Goal: Information Seeking & Learning: Learn about a topic

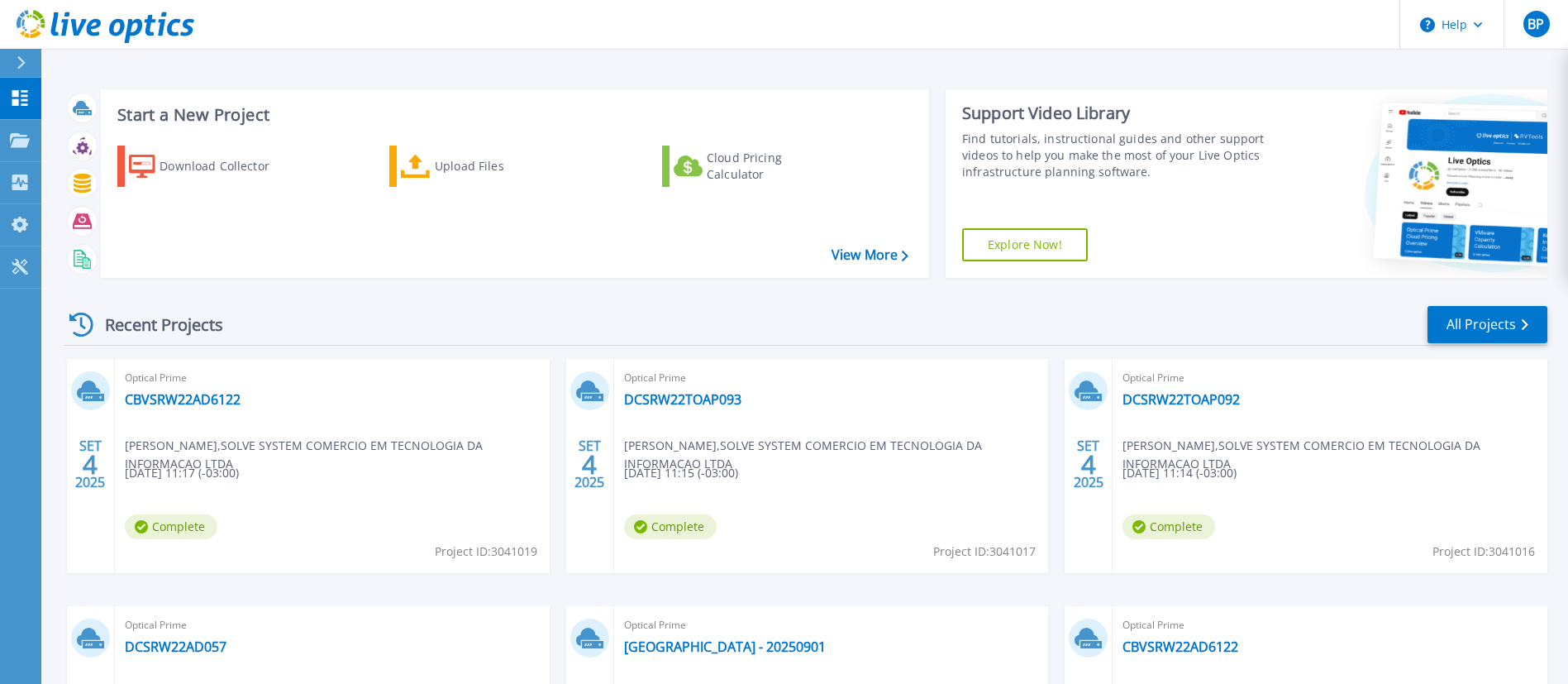
click at [1478, 344] on div "Recent Projects All Projects" at bounding box center [805, 325] width 1484 height 42
click at [1467, 329] on link "All Projects" at bounding box center [1486, 325] width 120 height 37
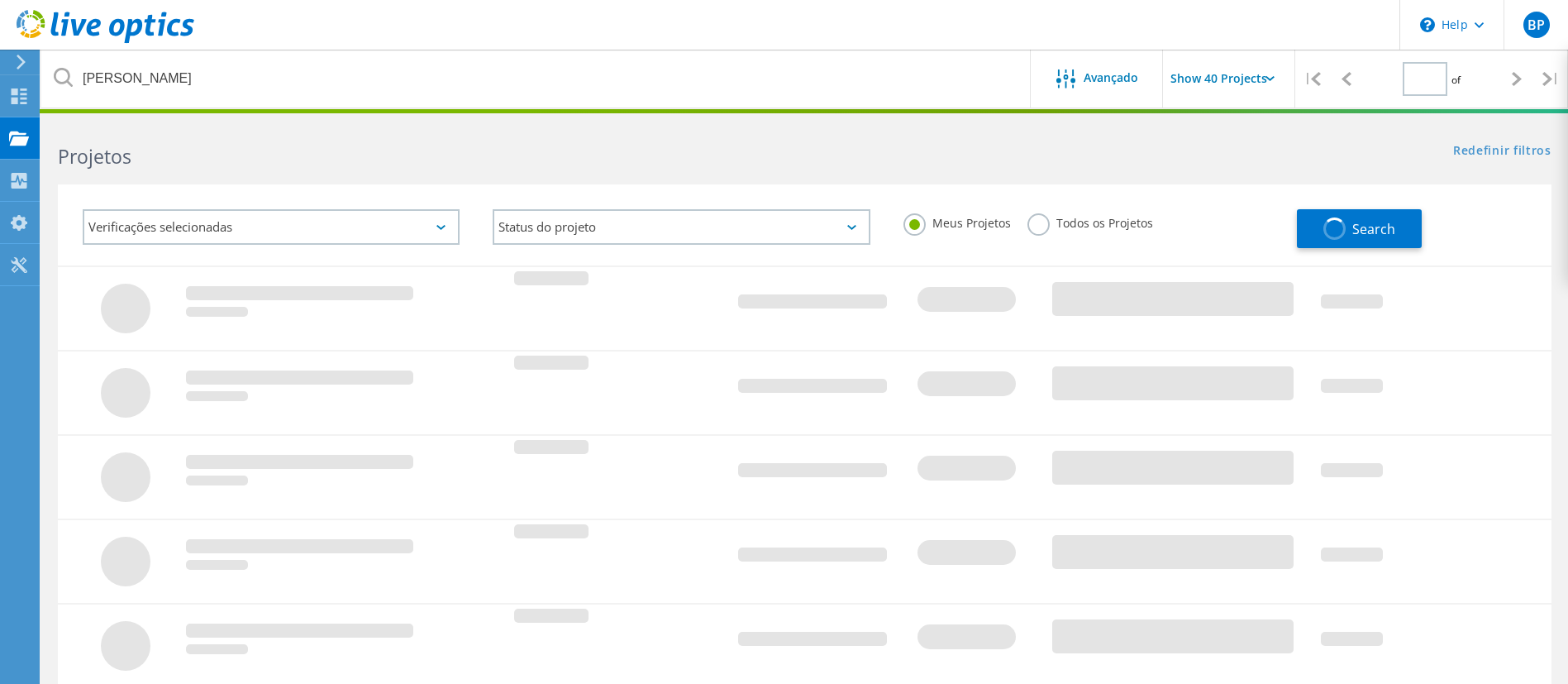
type input "1"
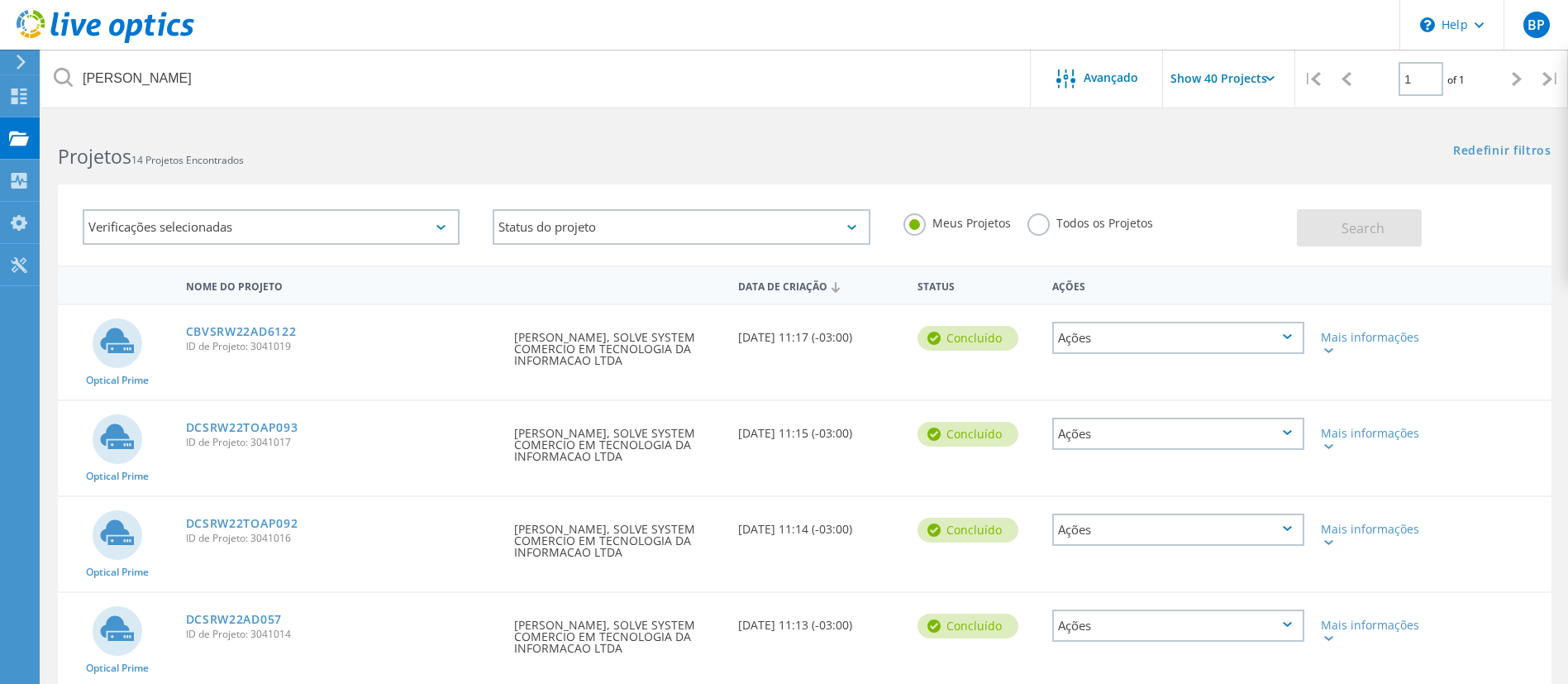
click at [1042, 219] on label "Todos os Projetos" at bounding box center [1090, 221] width 126 height 16
click at [0, 0] on input "Todos os Projetos" at bounding box center [0, 0] width 0 height 0
click at [1363, 224] on span "Search" at bounding box center [1362, 228] width 43 height 19
click at [265, 613] on link "DCSRW22AD057" at bounding box center [234, 618] width 96 height 12
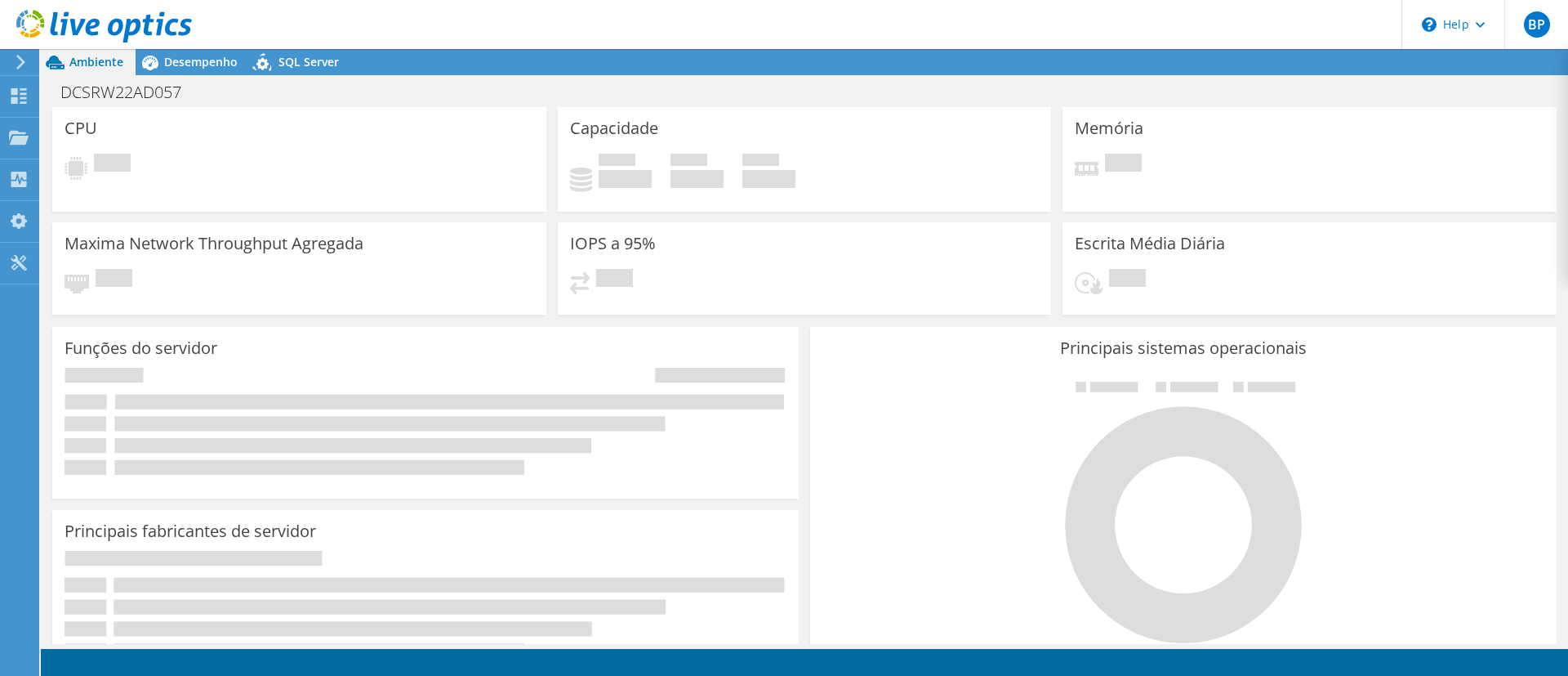
click at [262, 606] on rect at bounding box center [391, 606] width 554 height 15
click at [185, 66] on span "Desempenho" at bounding box center [201, 62] width 74 height 16
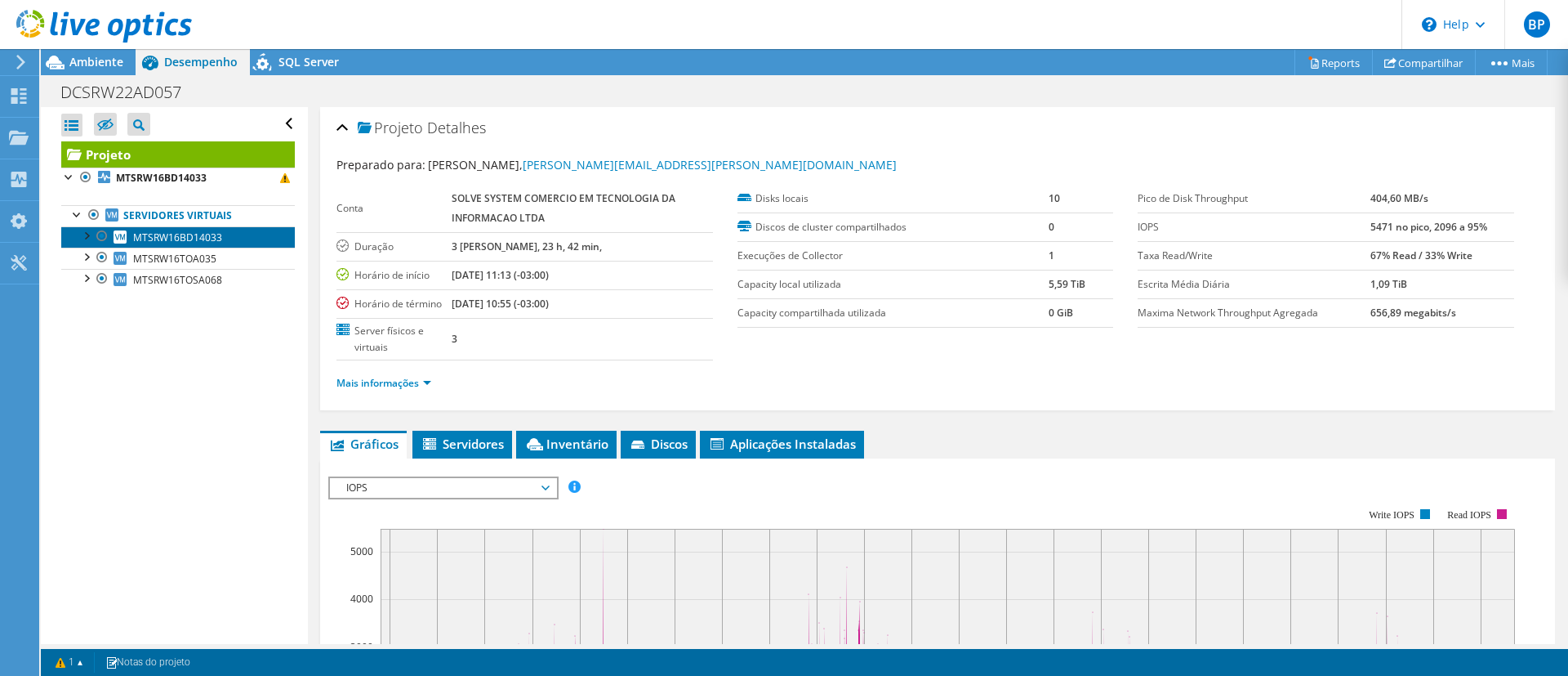
click at [235, 244] on link "MTSRW16BD14033" at bounding box center [178, 237] width 234 height 21
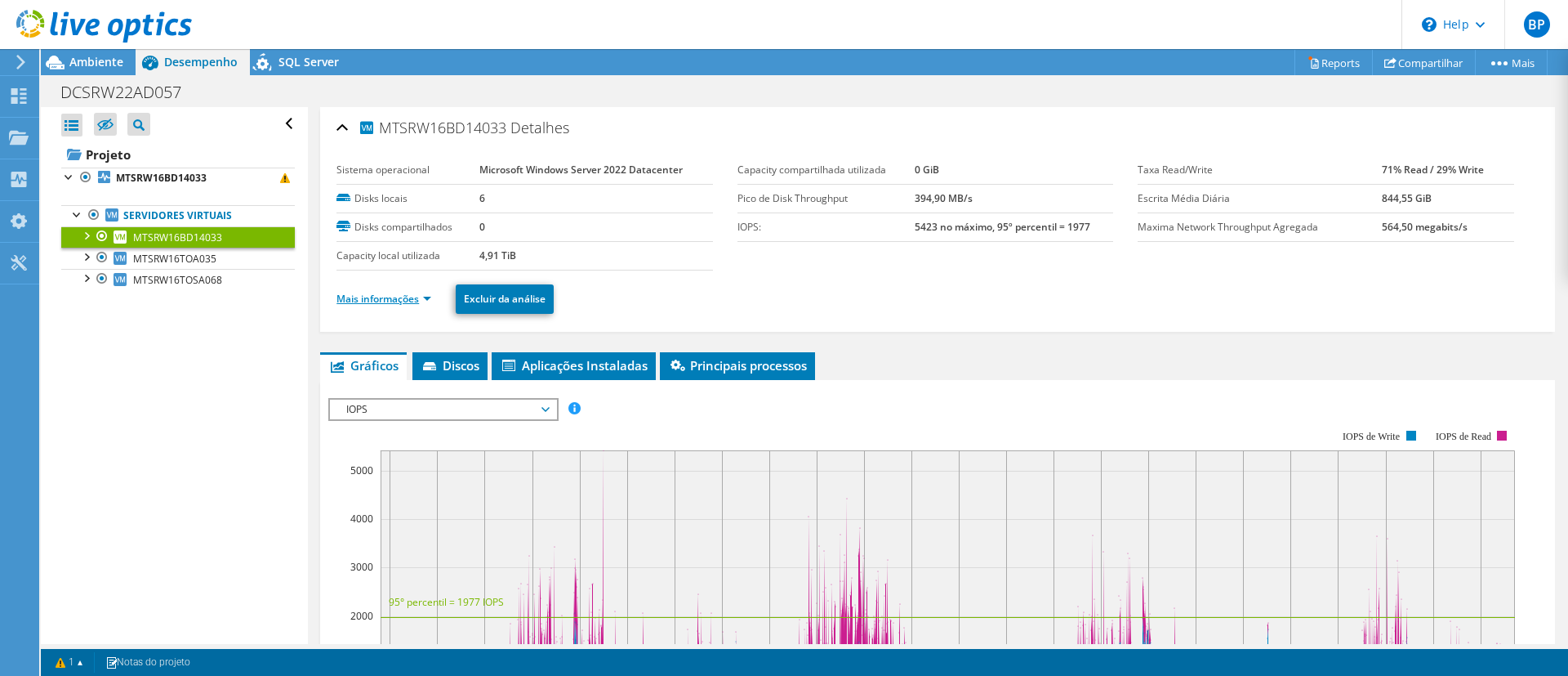
click at [364, 293] on link "Mais informações" at bounding box center [384, 299] width 95 height 14
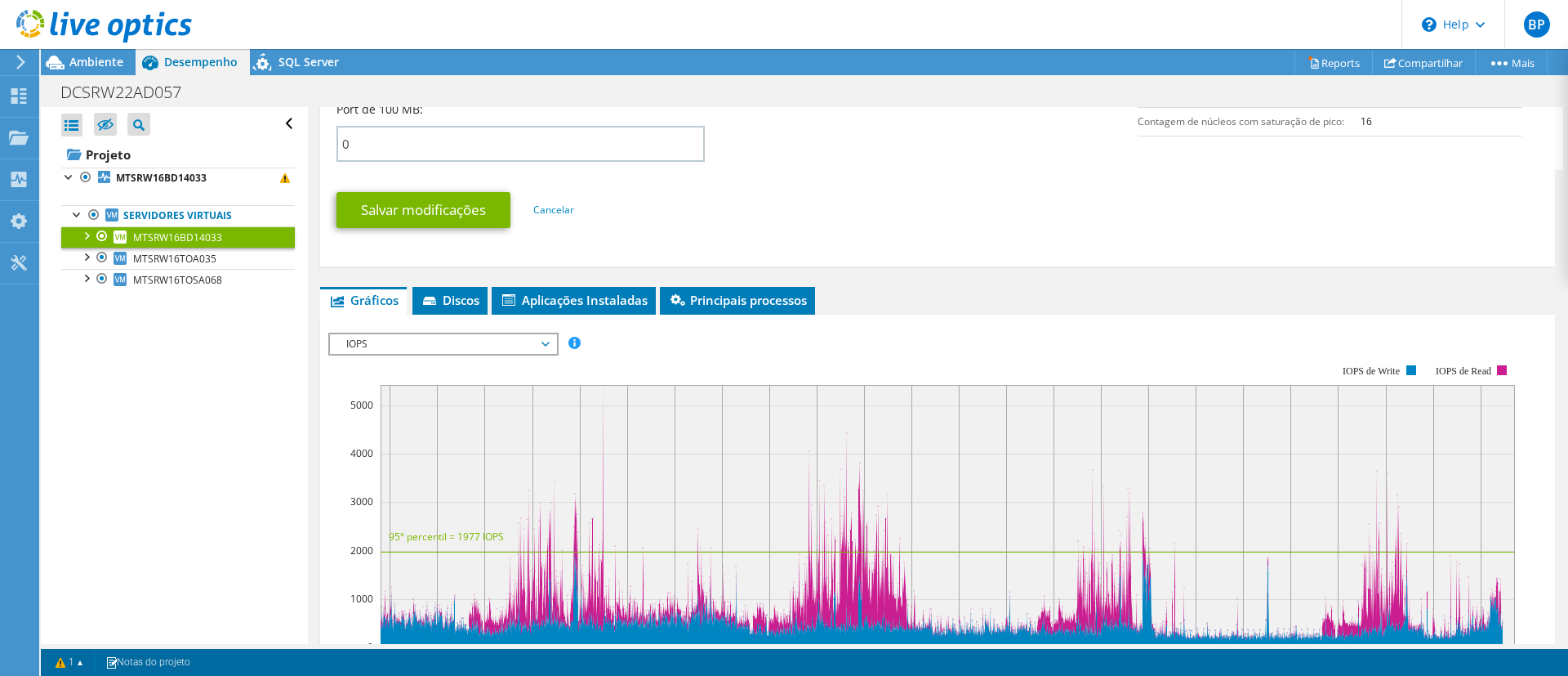
scroll to position [811, 0]
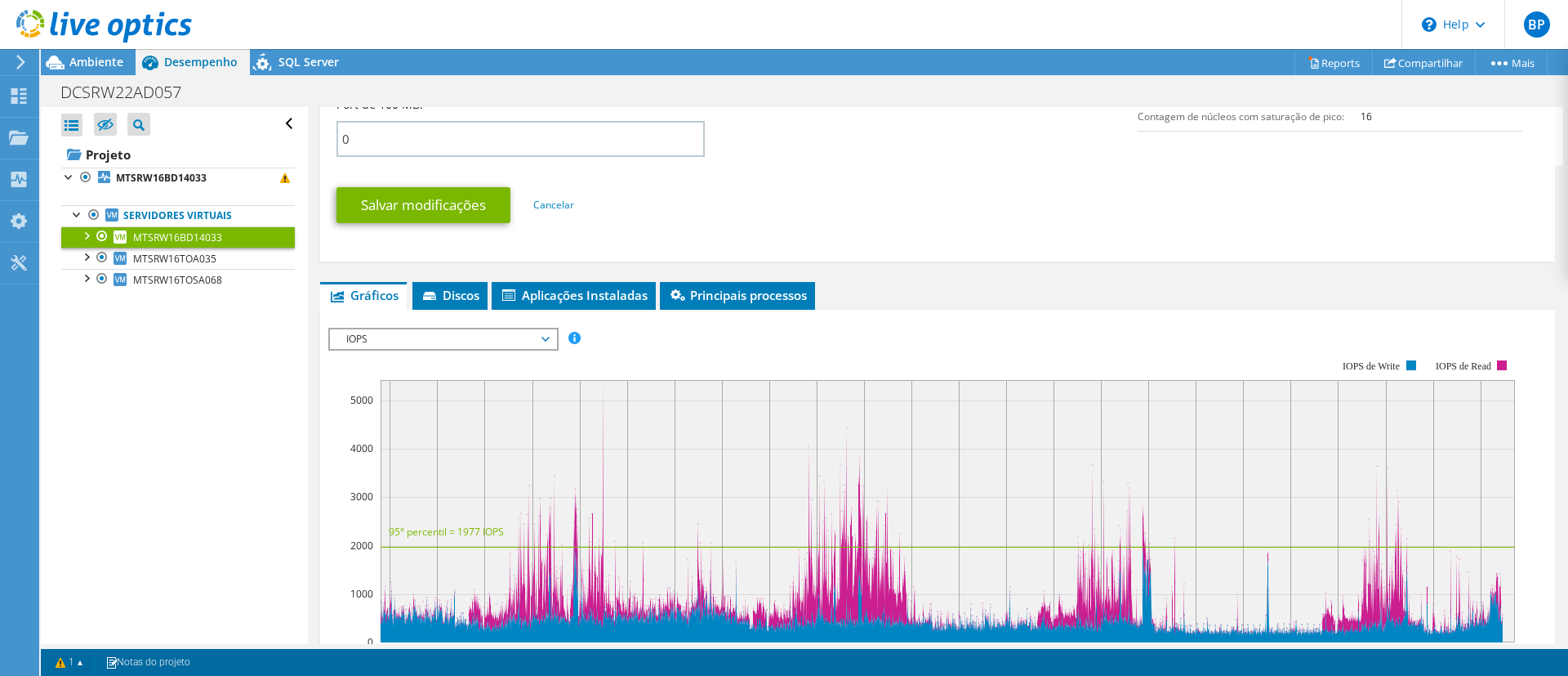
click at [465, 339] on span "IOPS" at bounding box center [443, 339] width 209 height 19
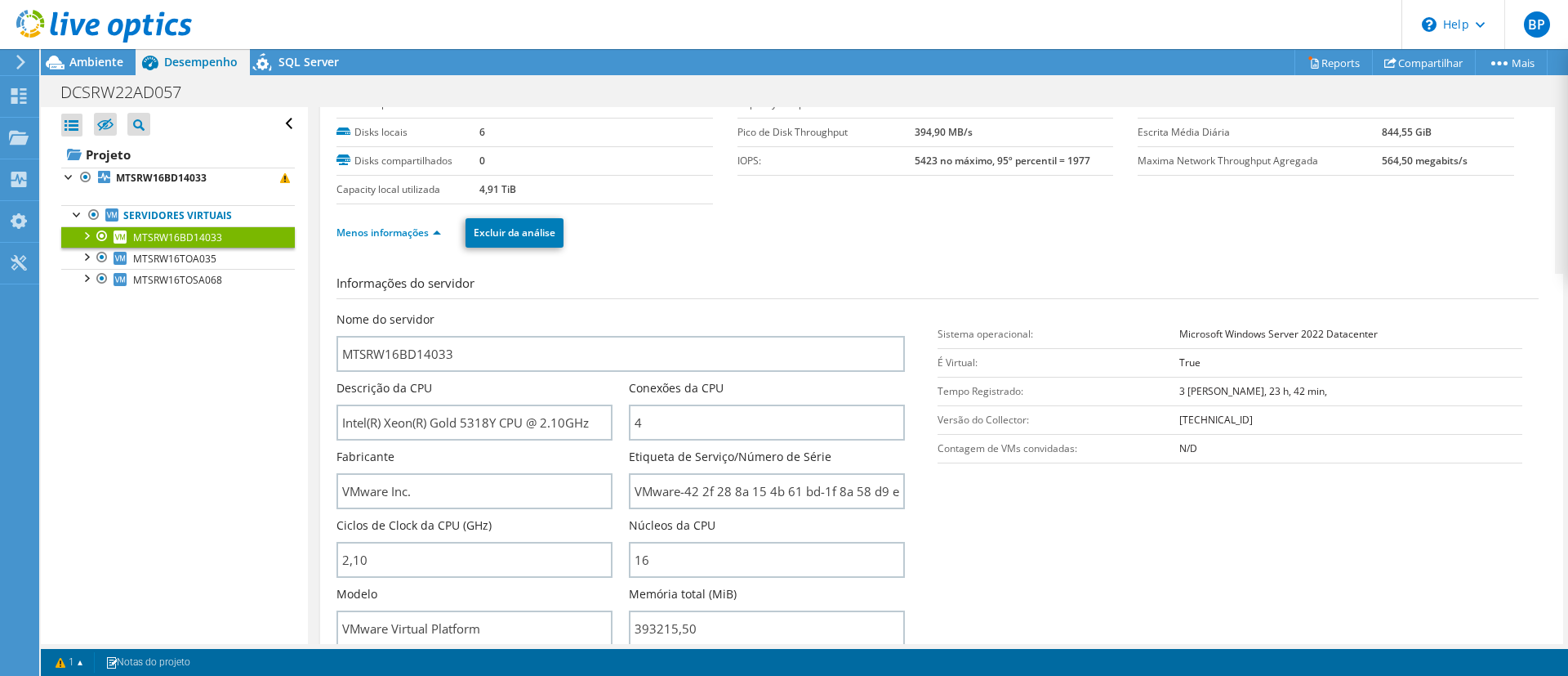
scroll to position [0, 0]
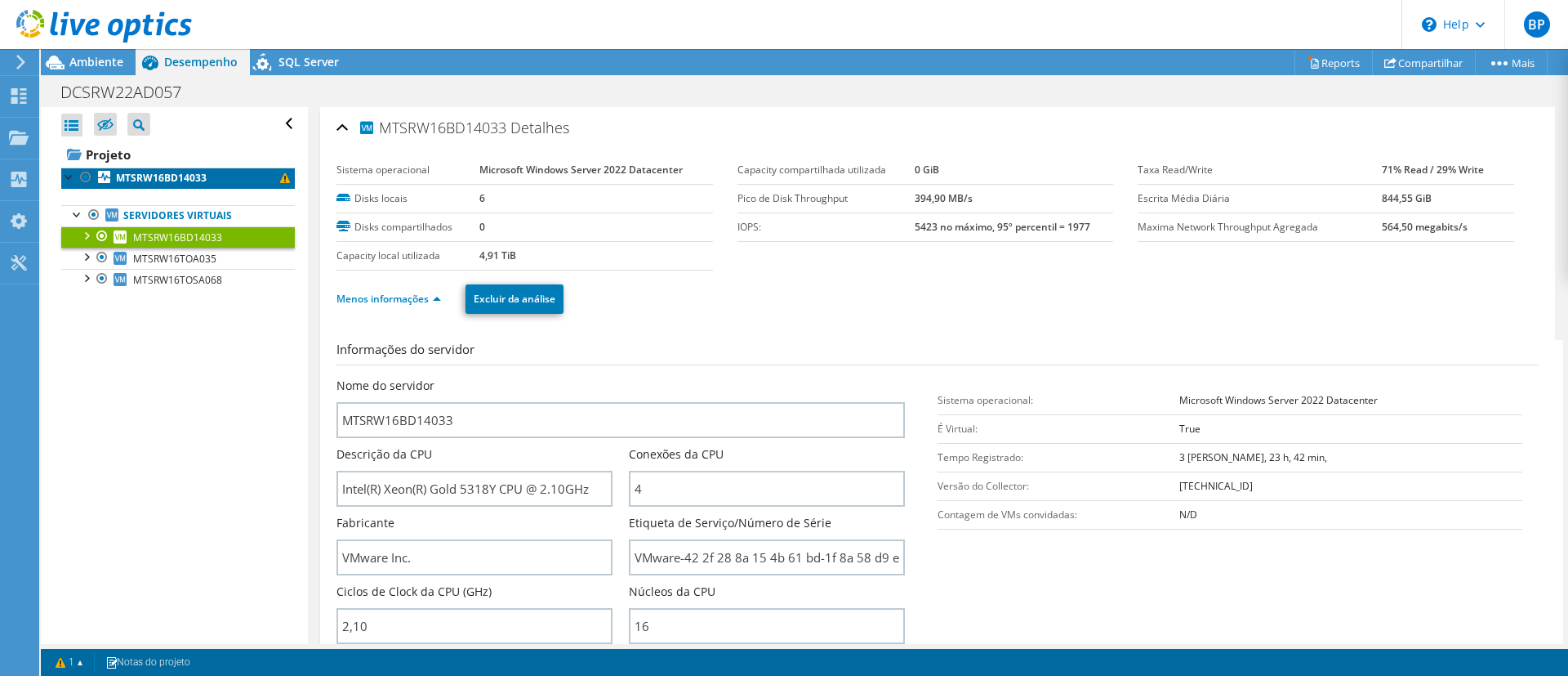
click at [187, 171] on b "MTSRW16BD14033" at bounding box center [160, 178] width 90 height 14
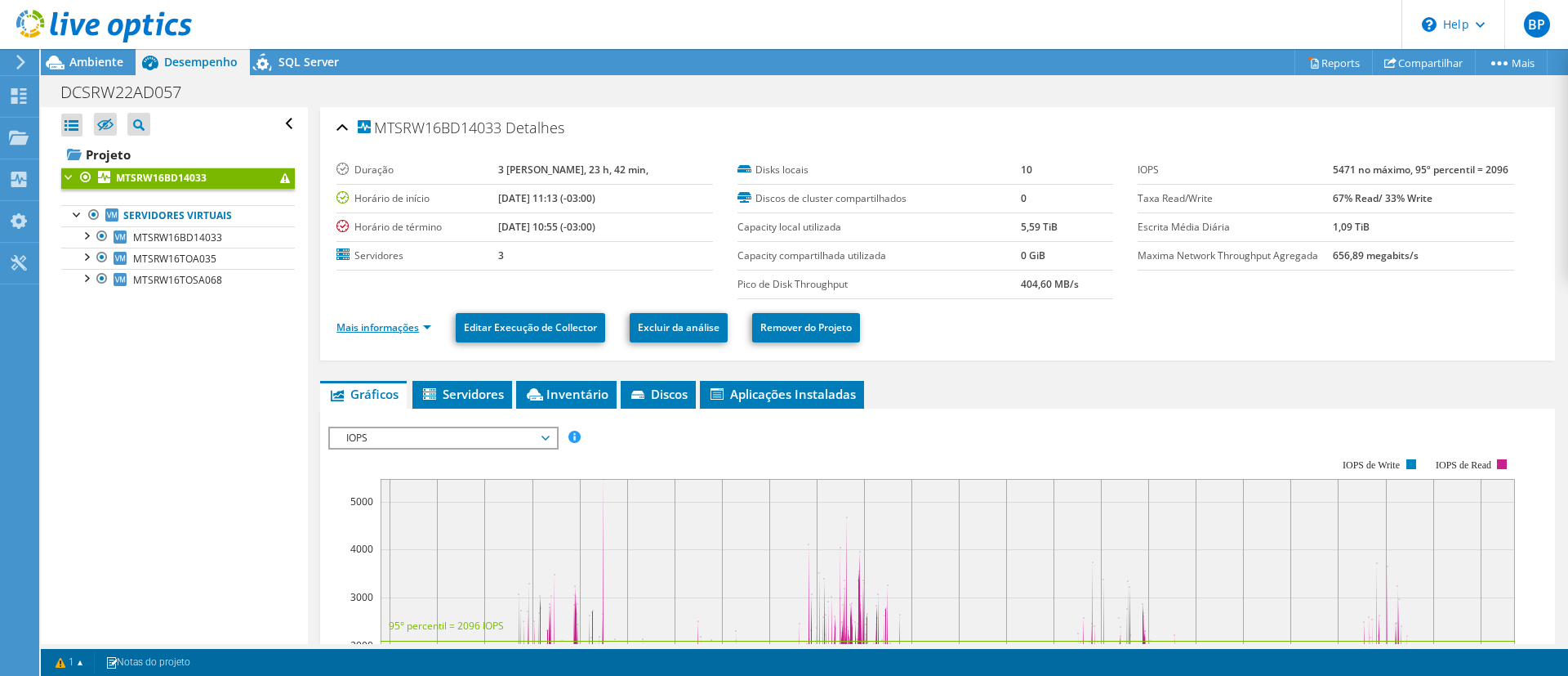
click at [427, 331] on link "Mais informações" at bounding box center [384, 327] width 95 height 14
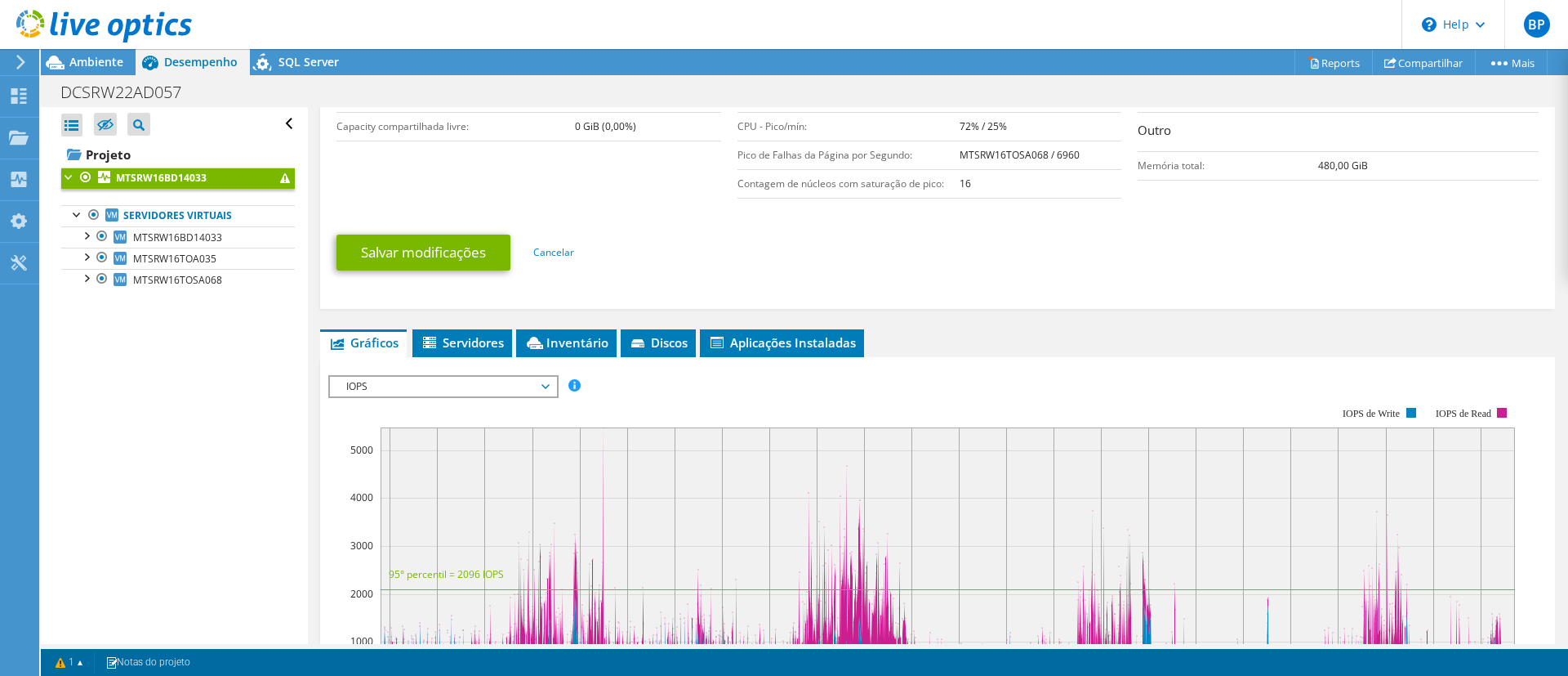
scroll to position [434, 0]
click at [509, 395] on span "IOPS" at bounding box center [443, 386] width 209 height 19
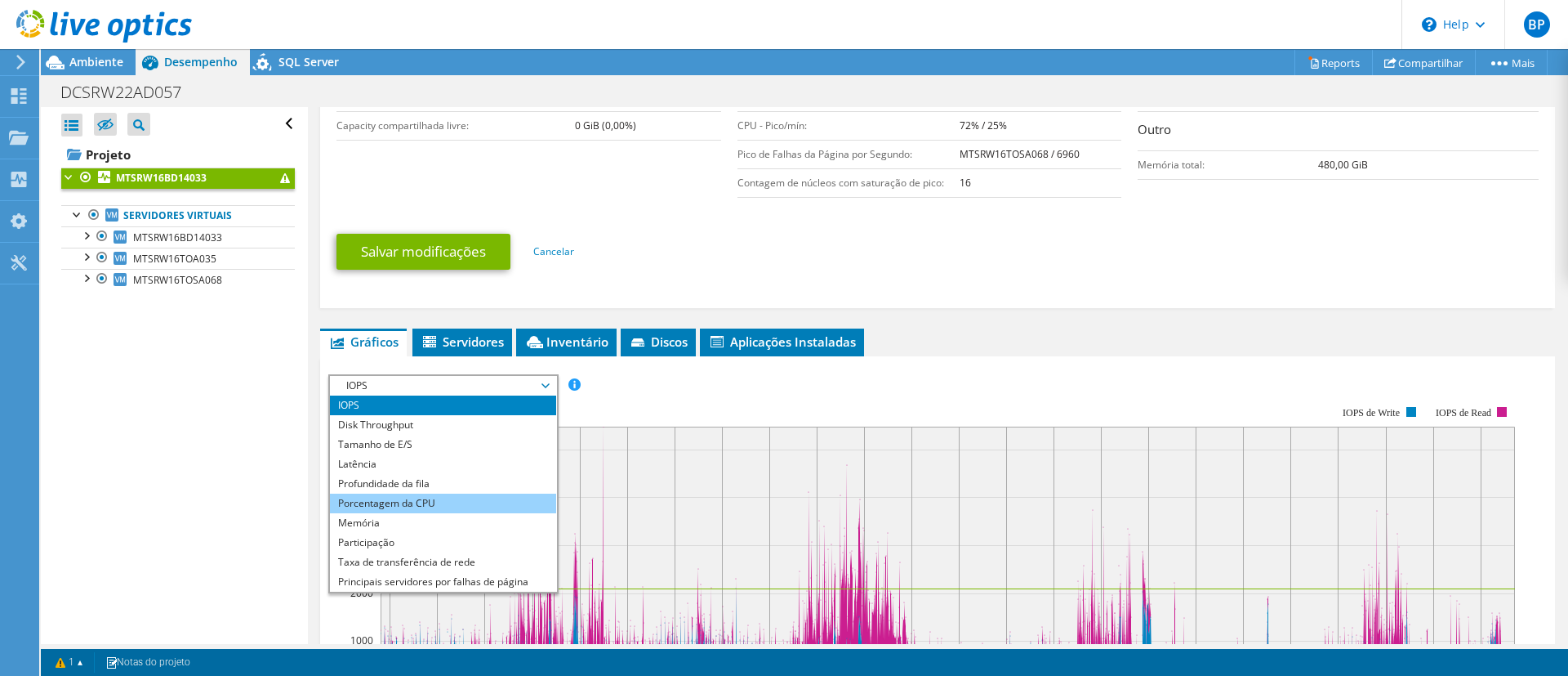
click at [332, 507] on li "Porcentagem da CPU" at bounding box center [443, 503] width 226 height 19
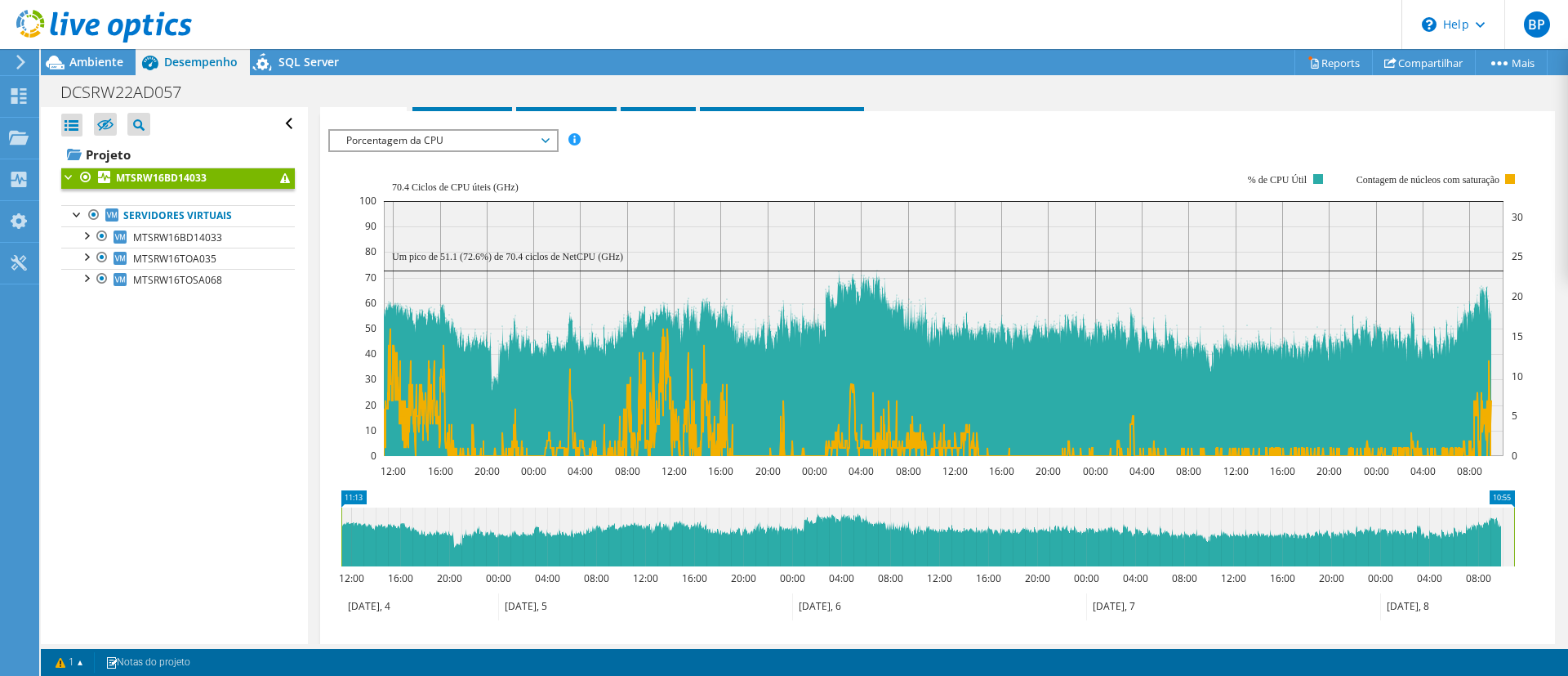
scroll to position [674, 0]
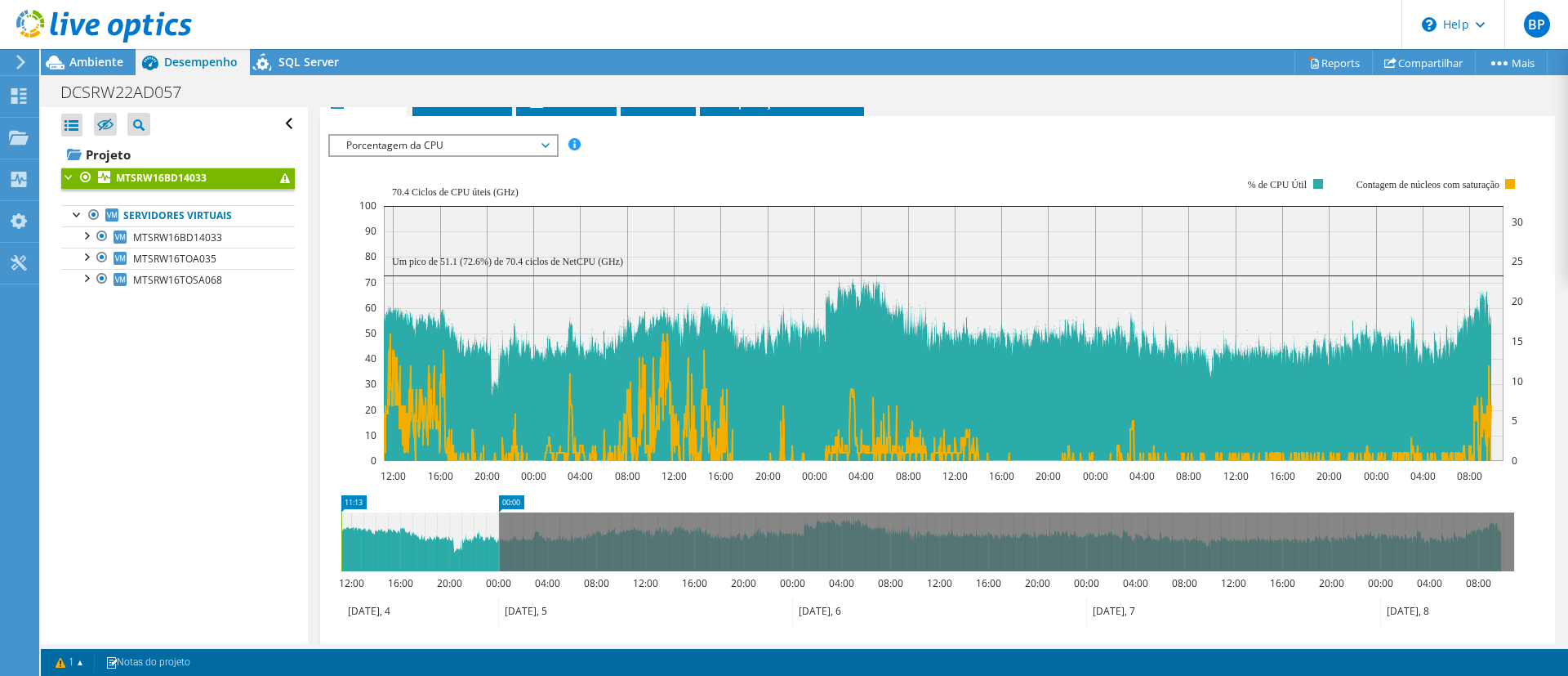
drag, startPoint x: 1516, startPoint y: 543, endPoint x: 501, endPoint y: 538, distance: 1015.0
click at [501, 538] on rect at bounding box center [499, 541] width 6 height 59
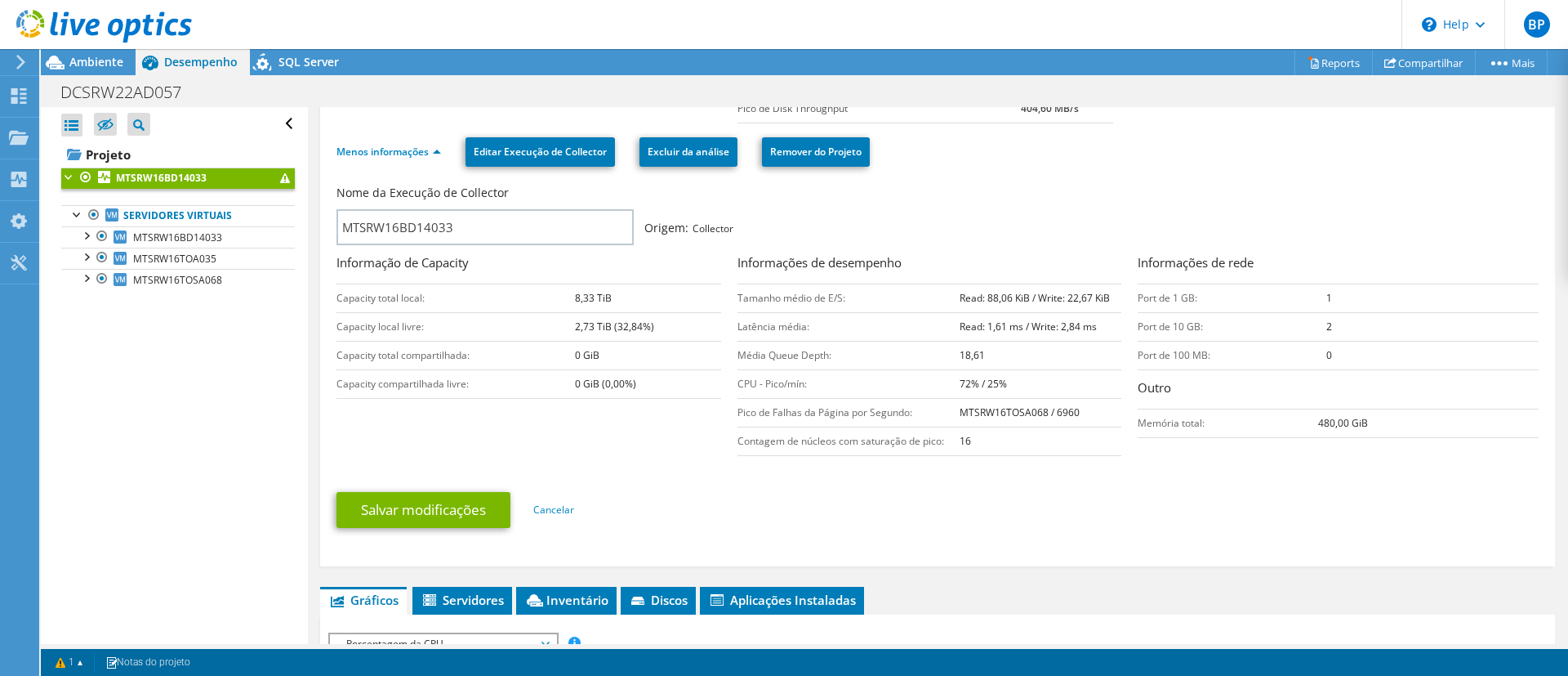
scroll to position [0, 0]
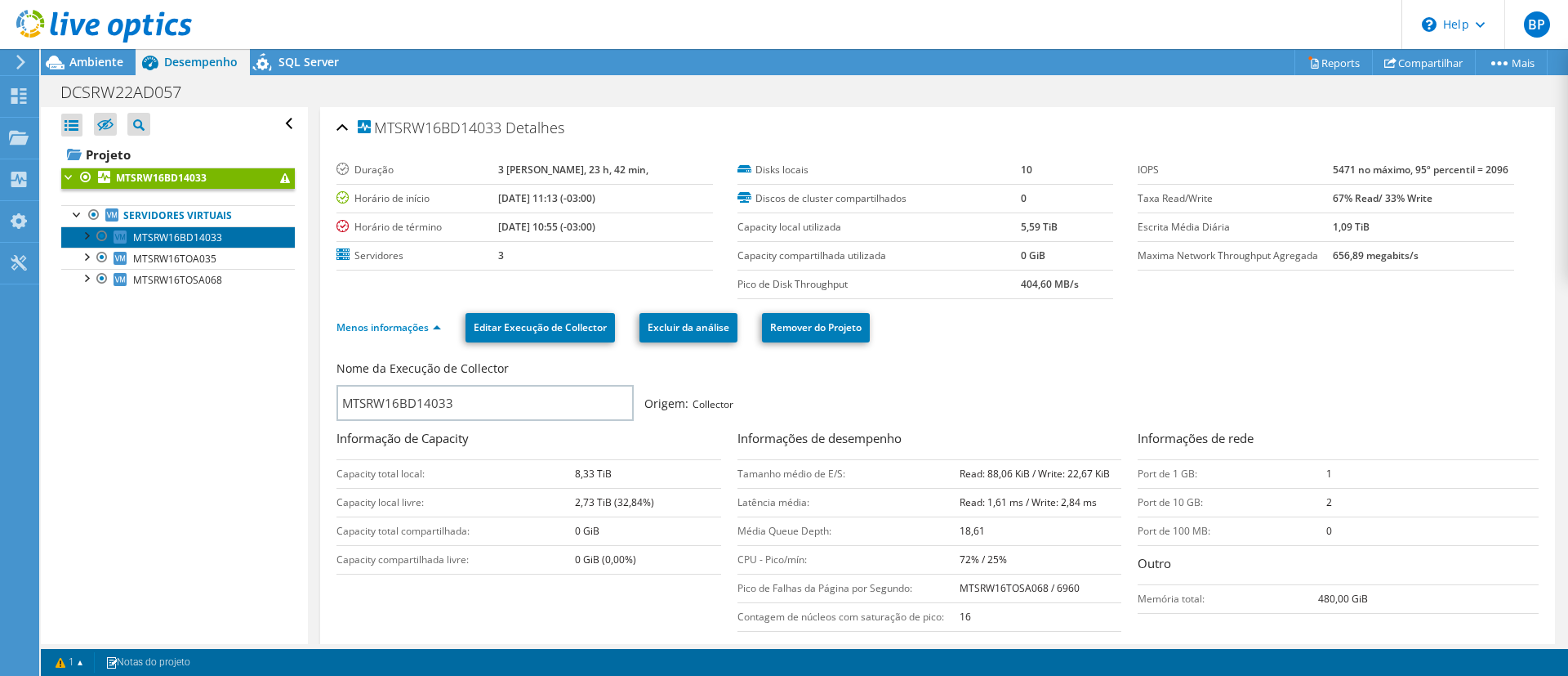
click at [188, 238] on span "MTSRW16BD14033" at bounding box center [178, 238] width 89 height 14
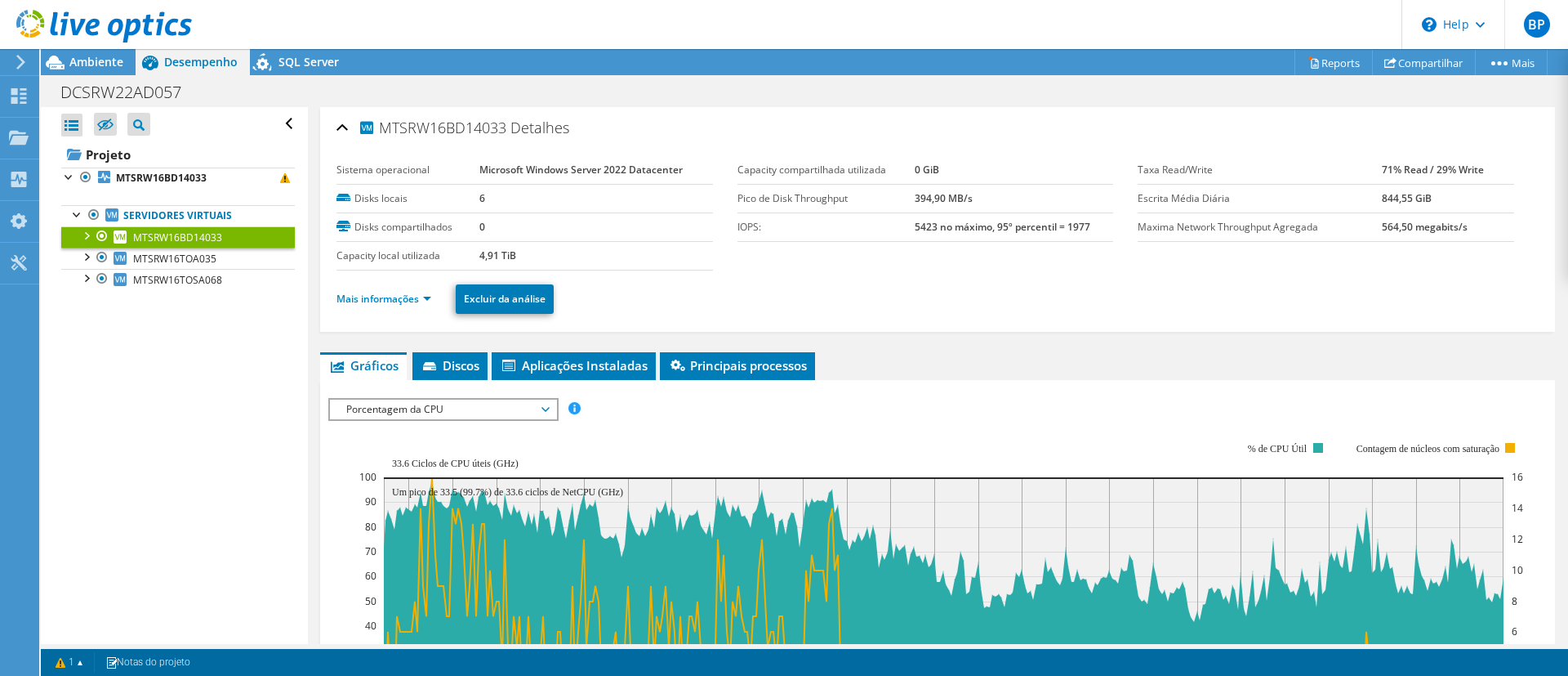
click at [516, 336] on div "MTSRW16BD14033 Detalhes Sistema operacional Microsoft Windows Server 2022 Datac…" at bounding box center [937, 594] width 1259 height 974
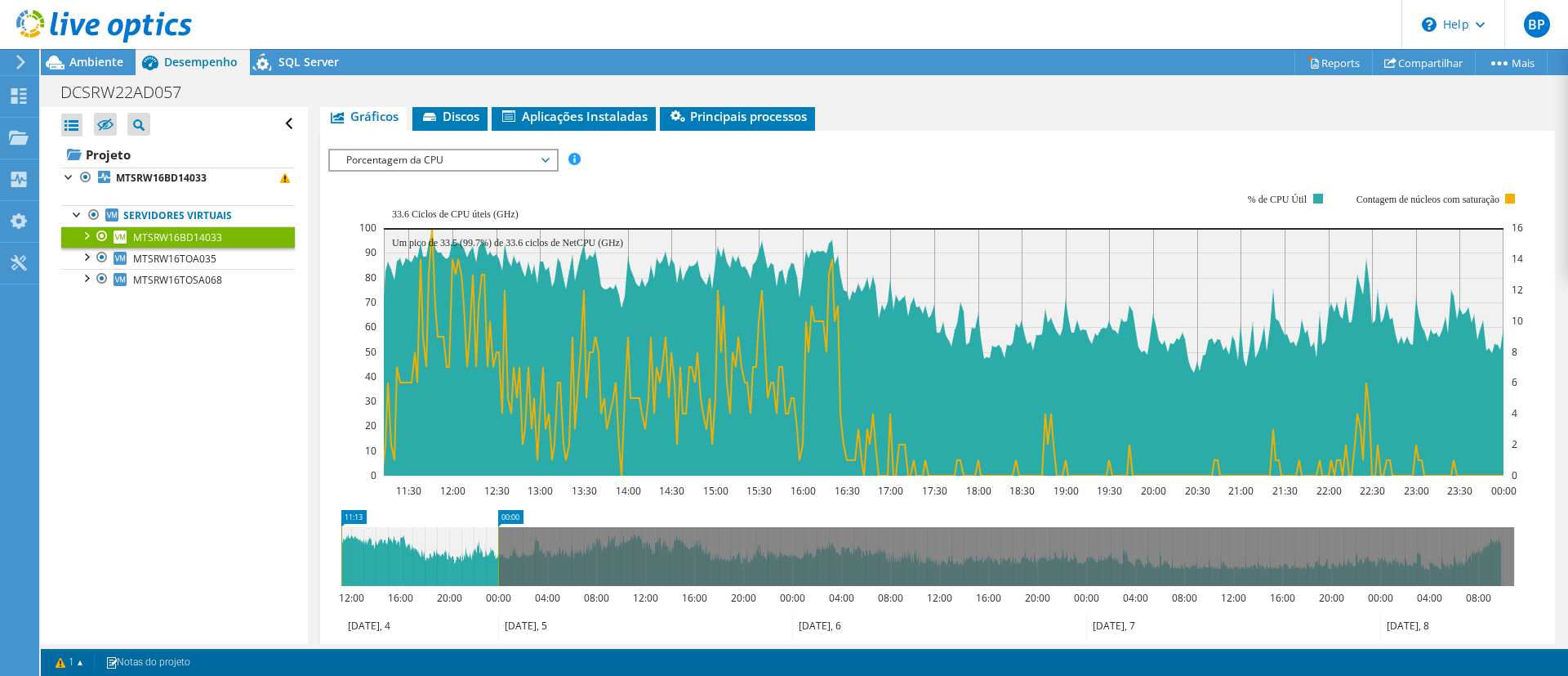
scroll to position [247, 0]
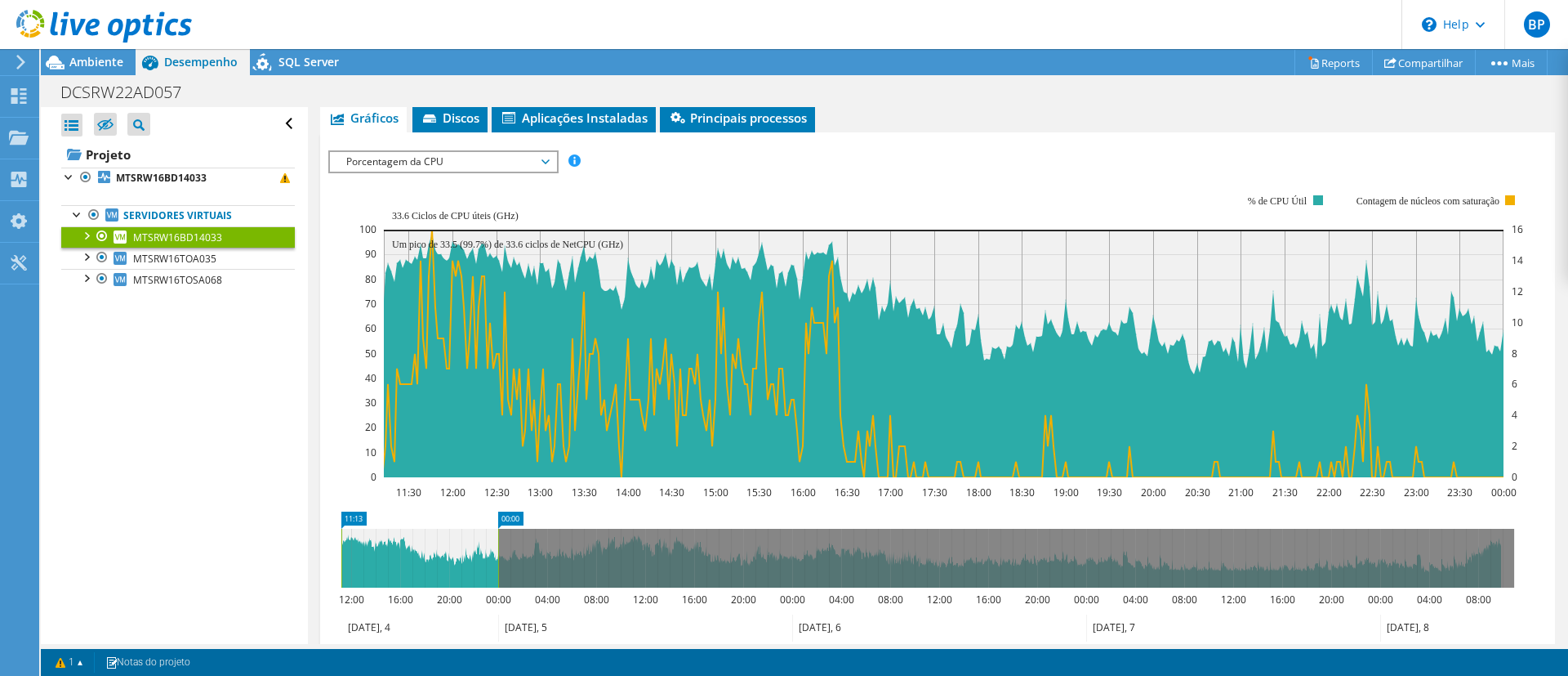
click at [504, 559] on icon at bounding box center [928, 558] width 1173 height 59
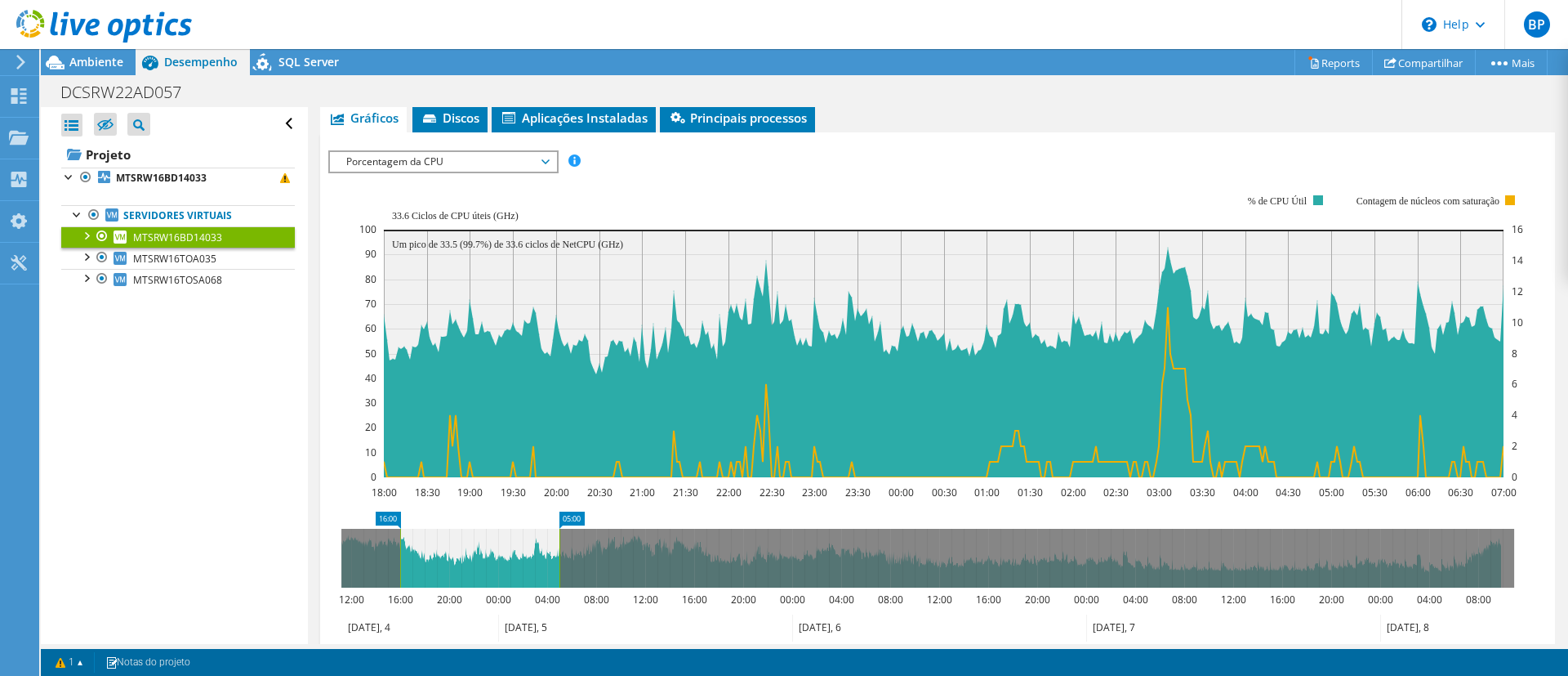
drag, startPoint x: 499, startPoint y: 559, endPoint x: 386, endPoint y: 563, distance: 113.1
click at [401, 563] on icon at bounding box center [480, 558] width 160 height 59
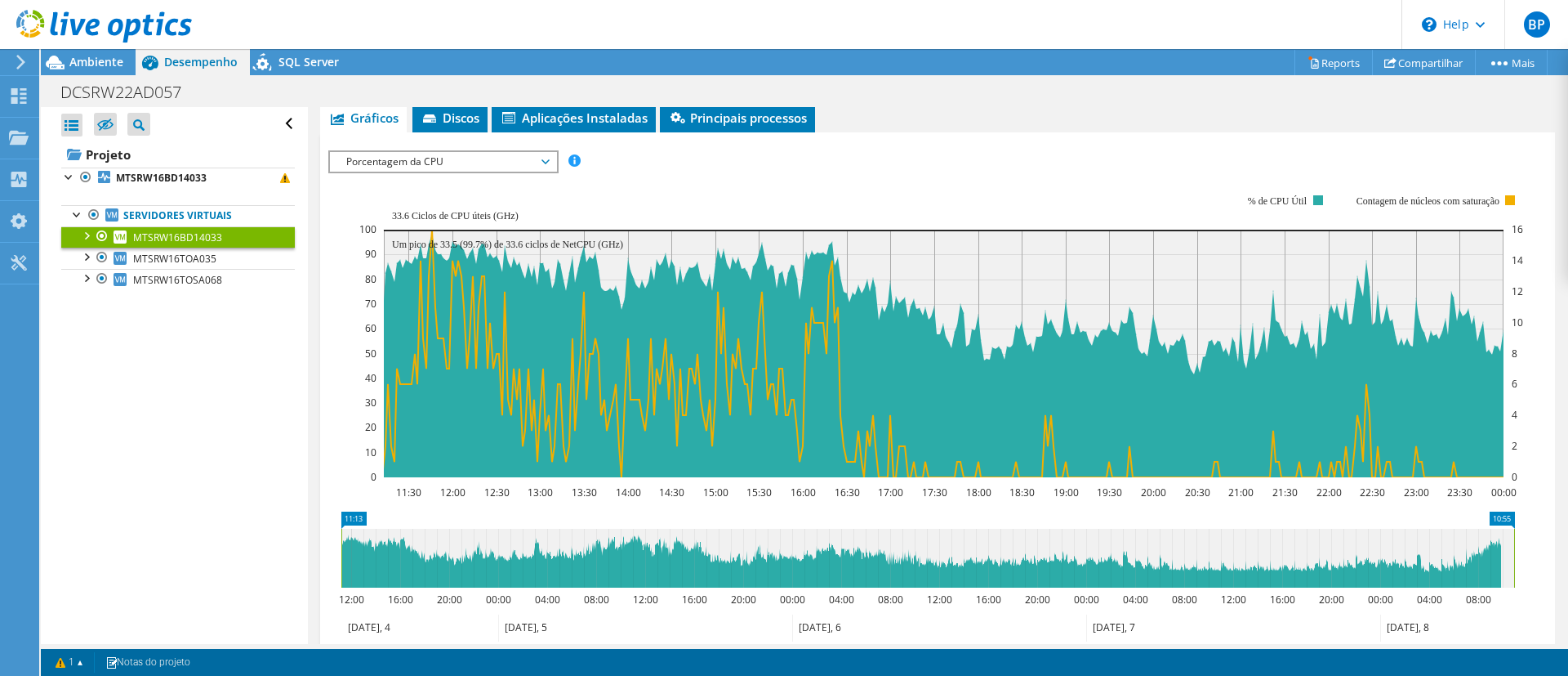
drag, startPoint x: 499, startPoint y: 550, endPoint x: 1567, endPoint y: 588, distance: 1068.7
click at [1567, 588] on article "MTSRW16BD14033 Detalhes Sistema operacional Microsoft Windows Server 2022 Datac…" at bounding box center [938, 375] width 1260 height 537
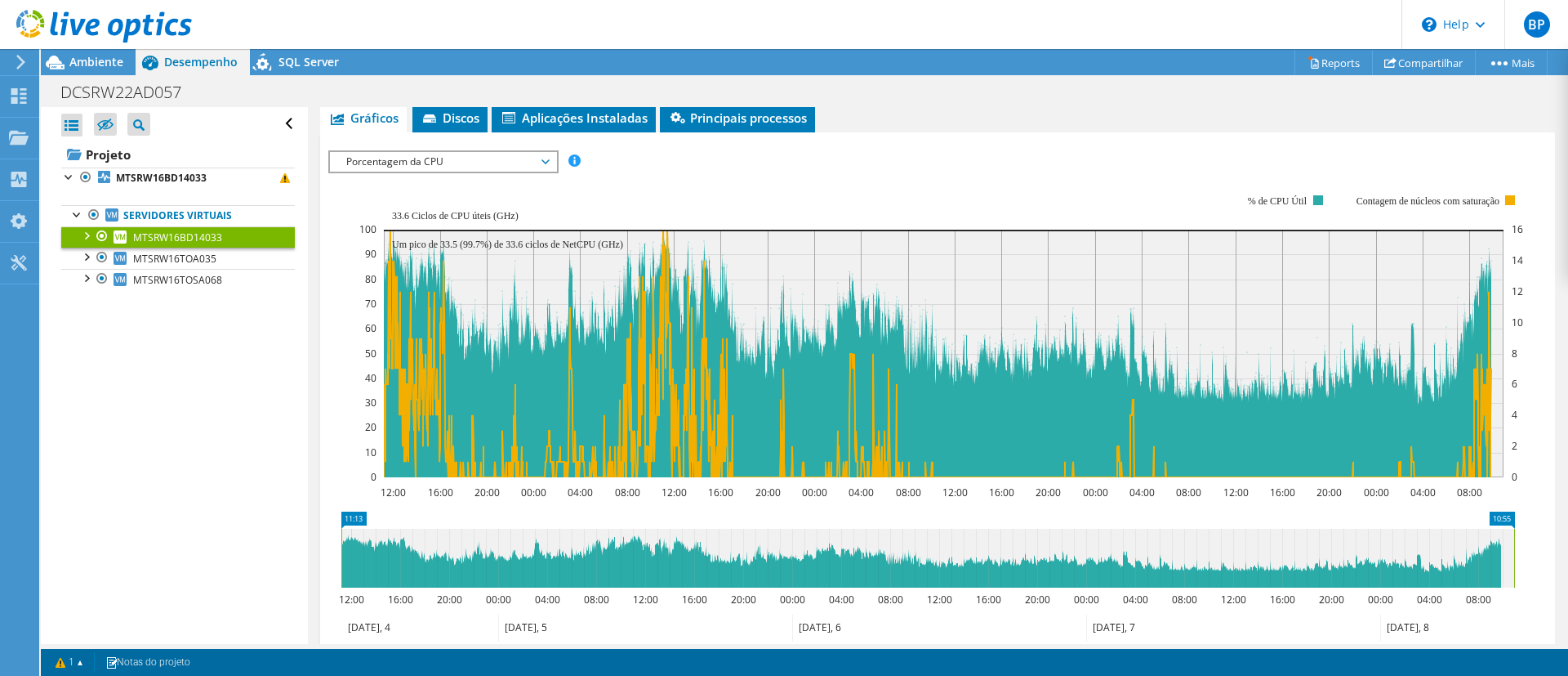
scroll to position [438, 0]
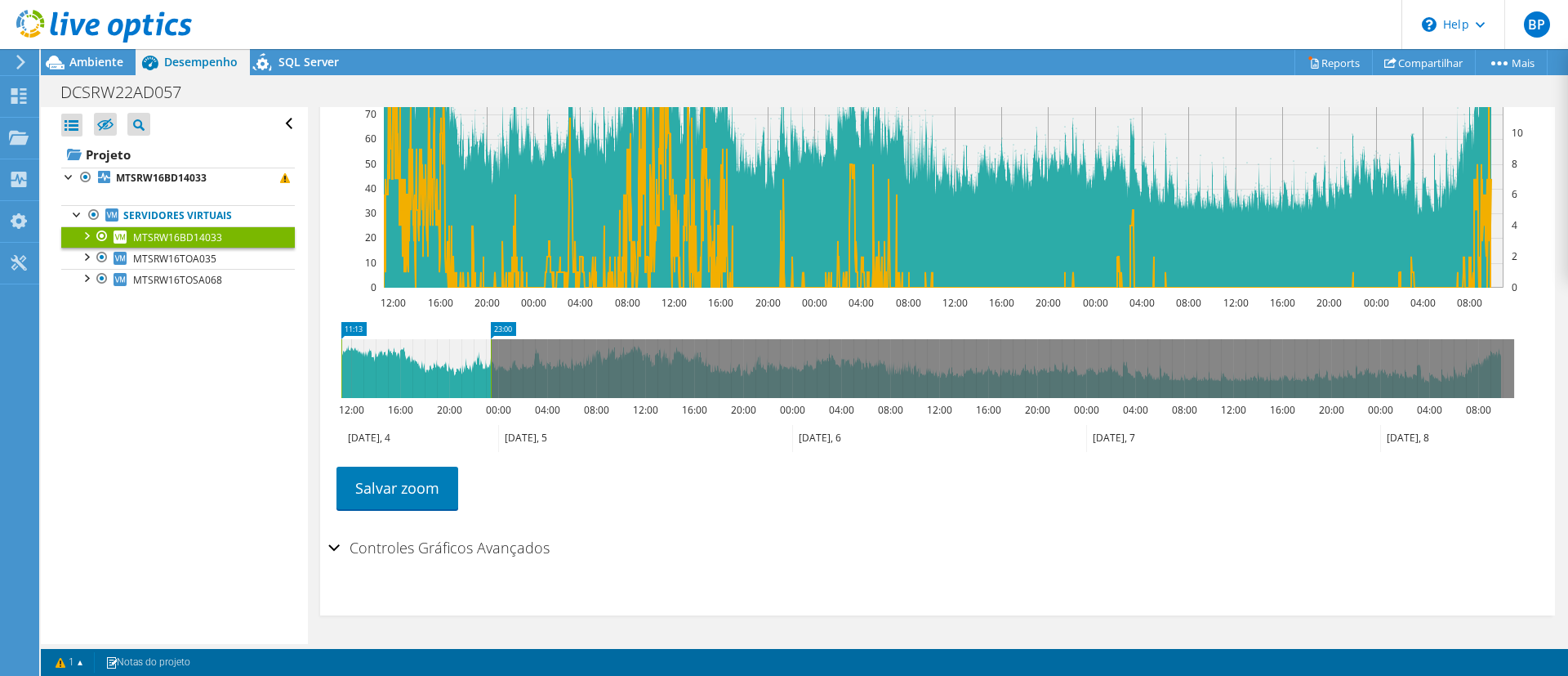
drag, startPoint x: 1516, startPoint y: 356, endPoint x: 493, endPoint y: 535, distance: 1038.5
click at [493, 535] on section "IOPS Disk Throughput Tamanho de E/S Latência Profundidade da fila Porcentagem d…" at bounding box center [937, 279] width 1235 height 672
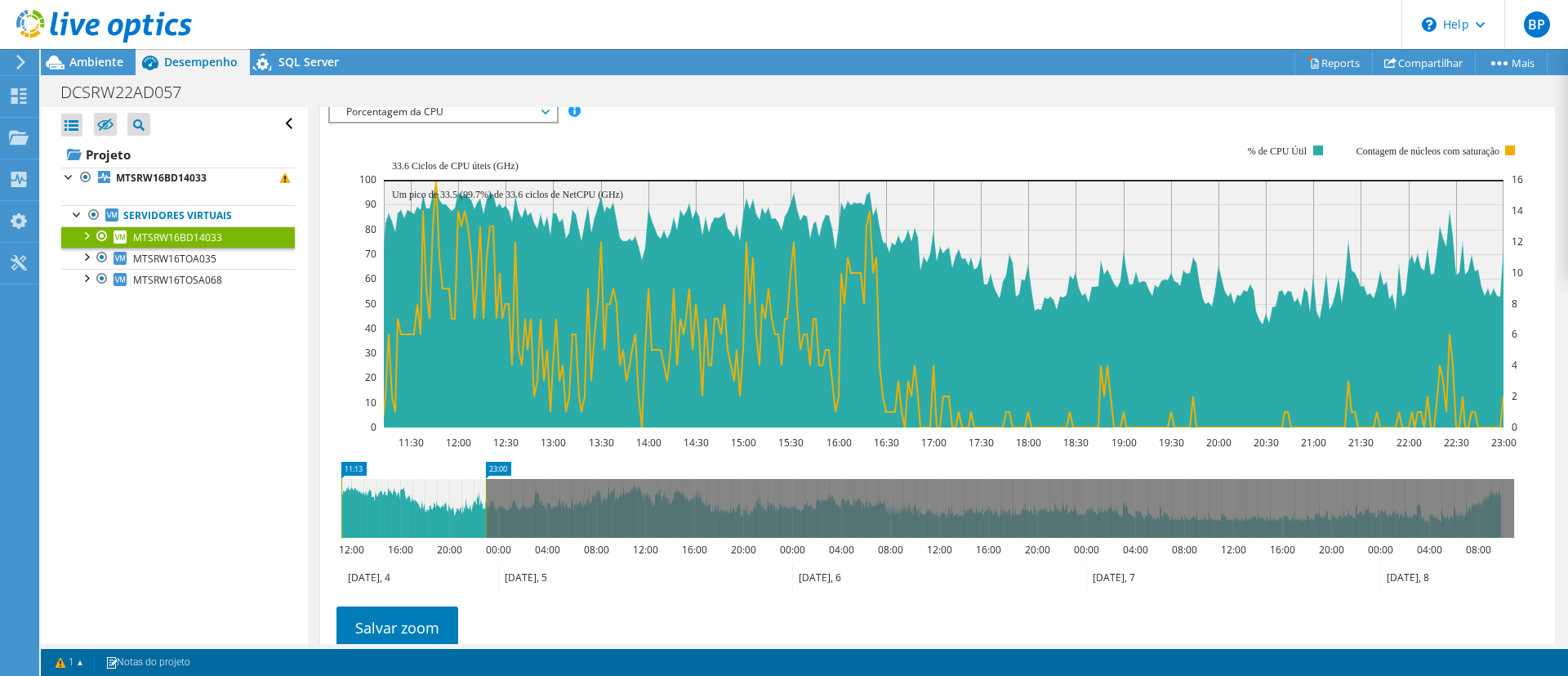
scroll to position [289, 0]
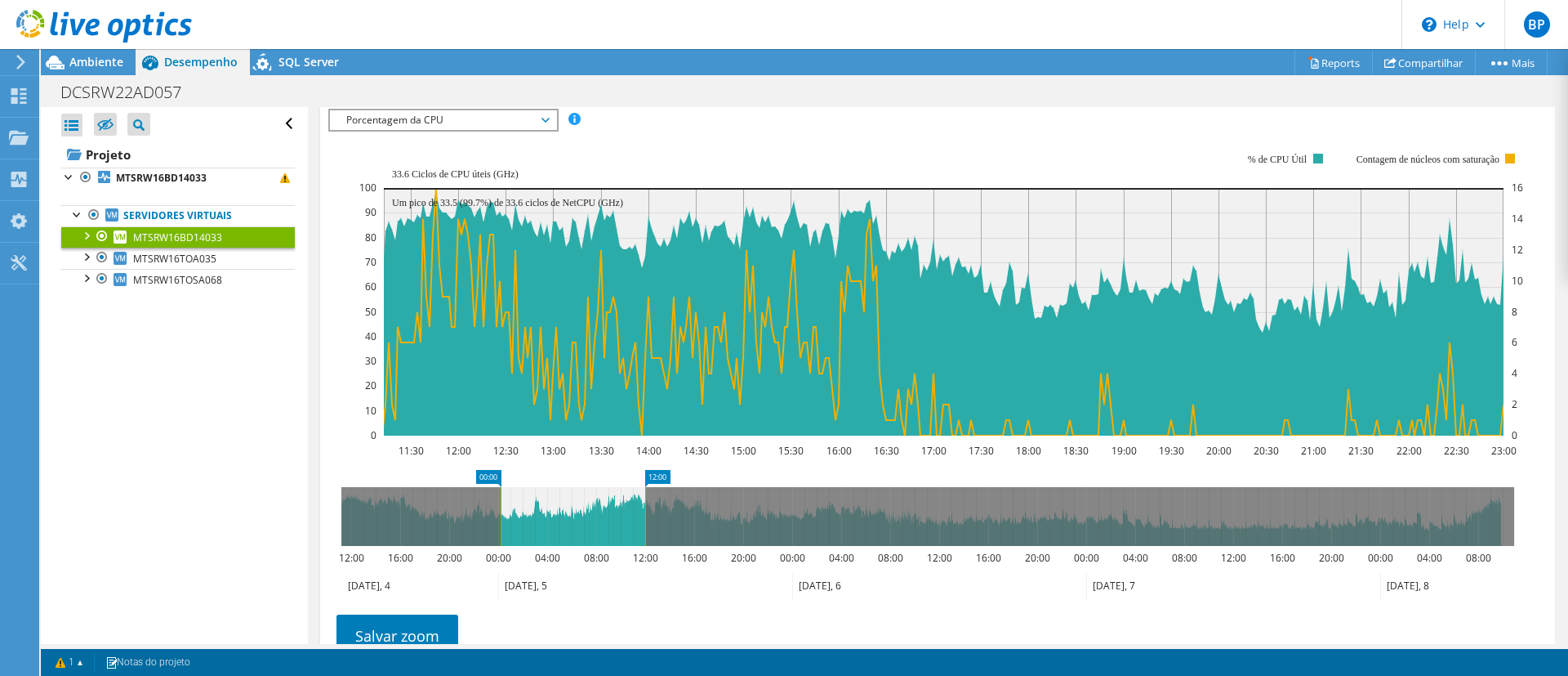
drag, startPoint x: 415, startPoint y: 509, endPoint x: 574, endPoint y: 558, distance: 166.4
click at [574, 558] on icon "00:00 12:00 12:00 16:00 20:00 00:00 04:00 08:00 12:00 16:00 20:00 00:00 04:00 0…" at bounding box center [928, 535] width 1199 height 131
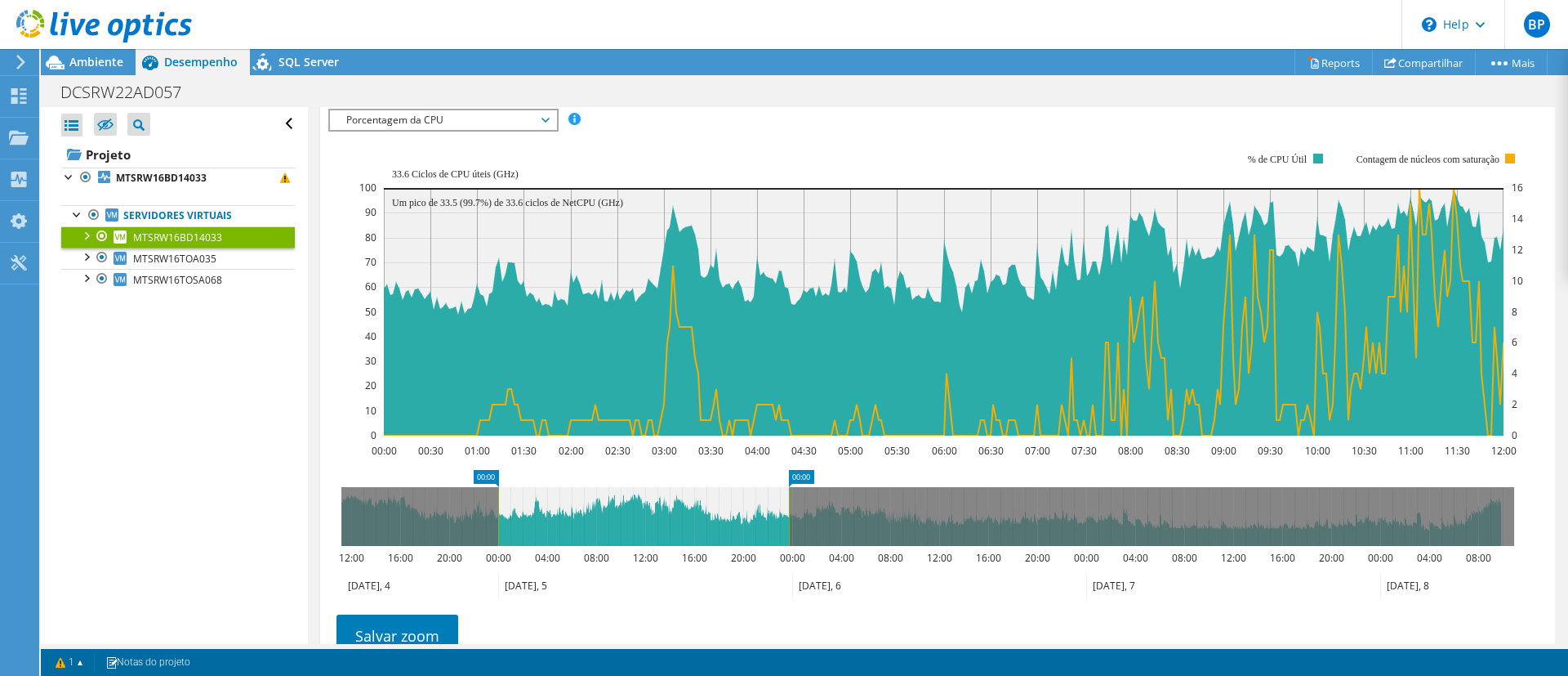
drag, startPoint x: 644, startPoint y: 523, endPoint x: 789, endPoint y: 573, distance: 153.4
click at [789, 573] on icon "00:00 00:00 12:00 16:00 20:00 00:00 04:00 08:00 12:00 16:00 20:00 00:00 04:00 0…" at bounding box center [928, 535] width 1199 height 131
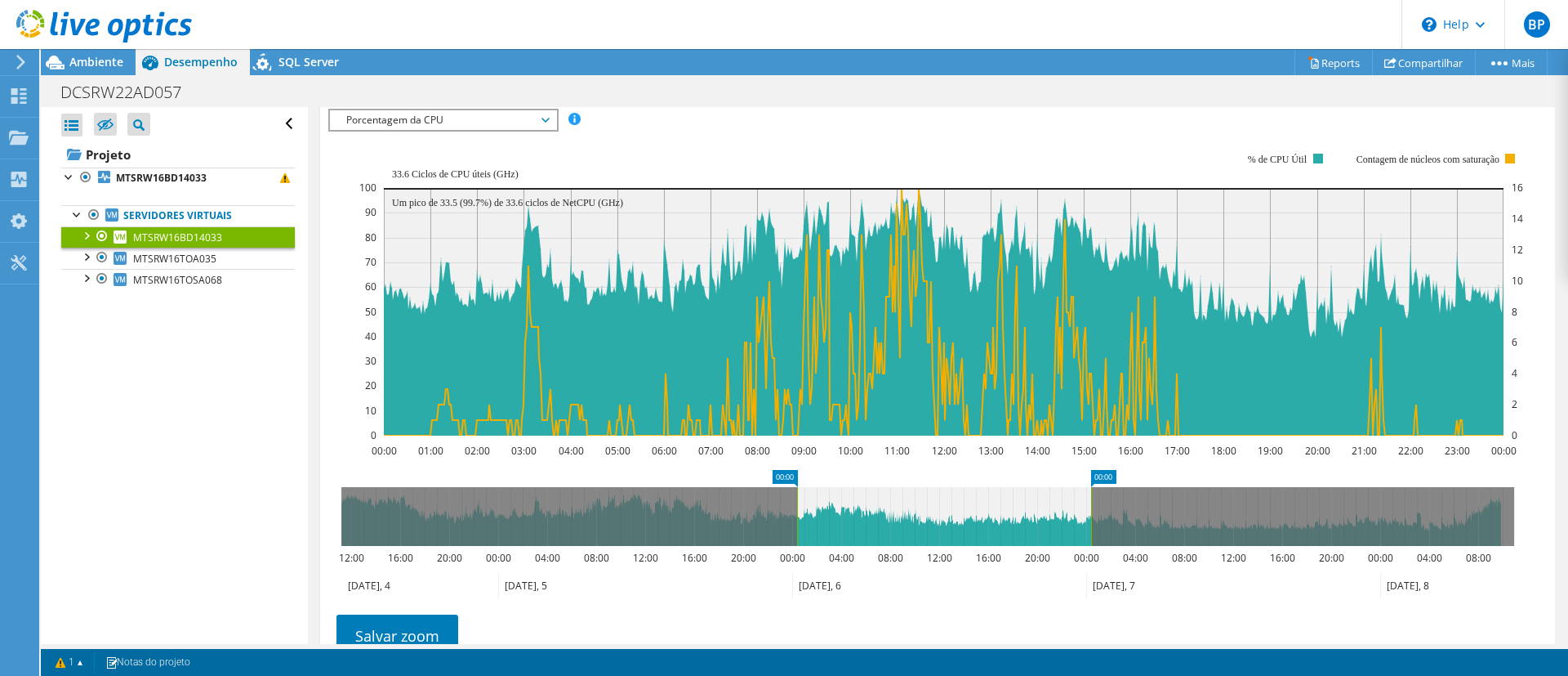
drag, startPoint x: 704, startPoint y: 495, endPoint x: 1003, endPoint y: 515, distance: 299.7
click at [1003, 515] on icon at bounding box center [944, 516] width 294 height 59
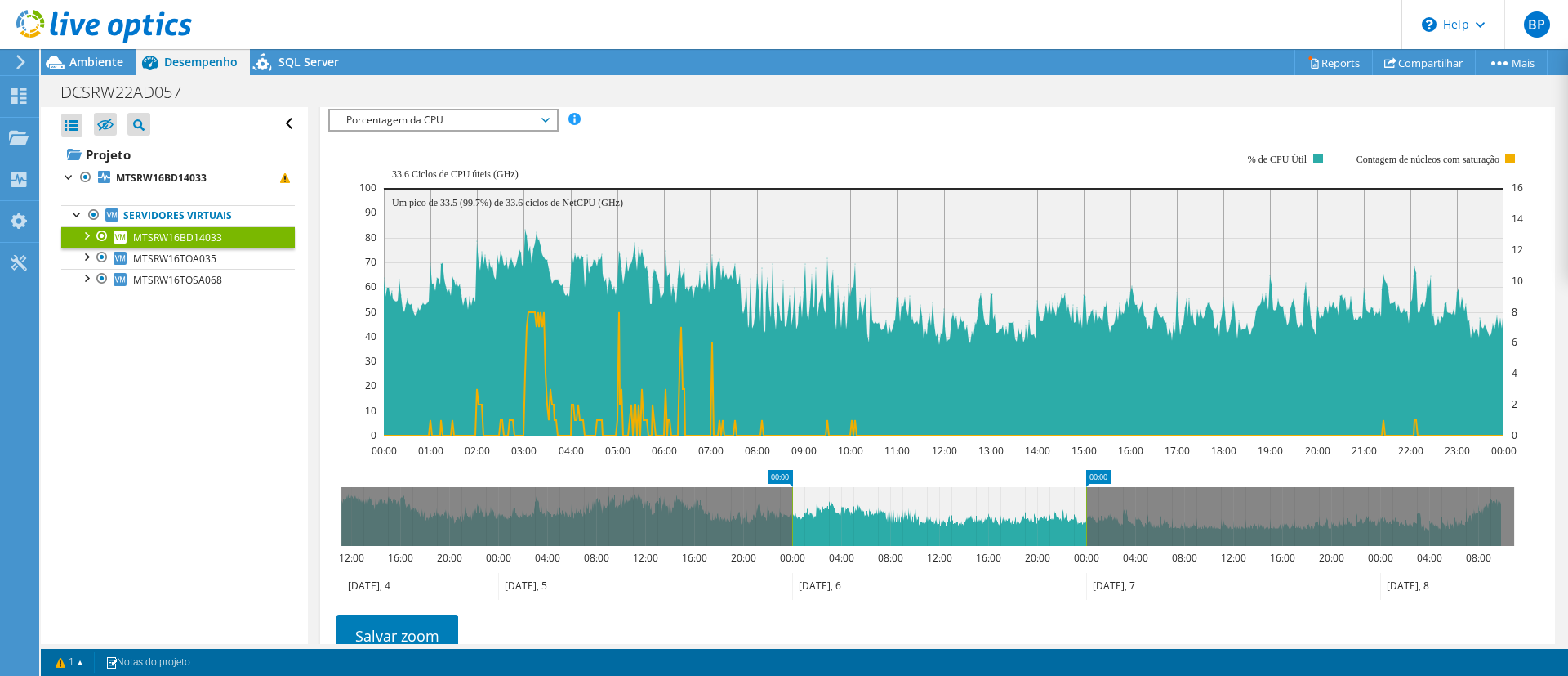
drag, startPoint x: 944, startPoint y: 487, endPoint x: 1171, endPoint y: 491, distance: 227.0
click at [1171, 491] on icon "00:00 00:00 12:00 16:00 20:00 00:00 04:00 08:00 12:00 16:00 20:00 00:00 04:00 0…" at bounding box center [928, 535] width 1199 height 131
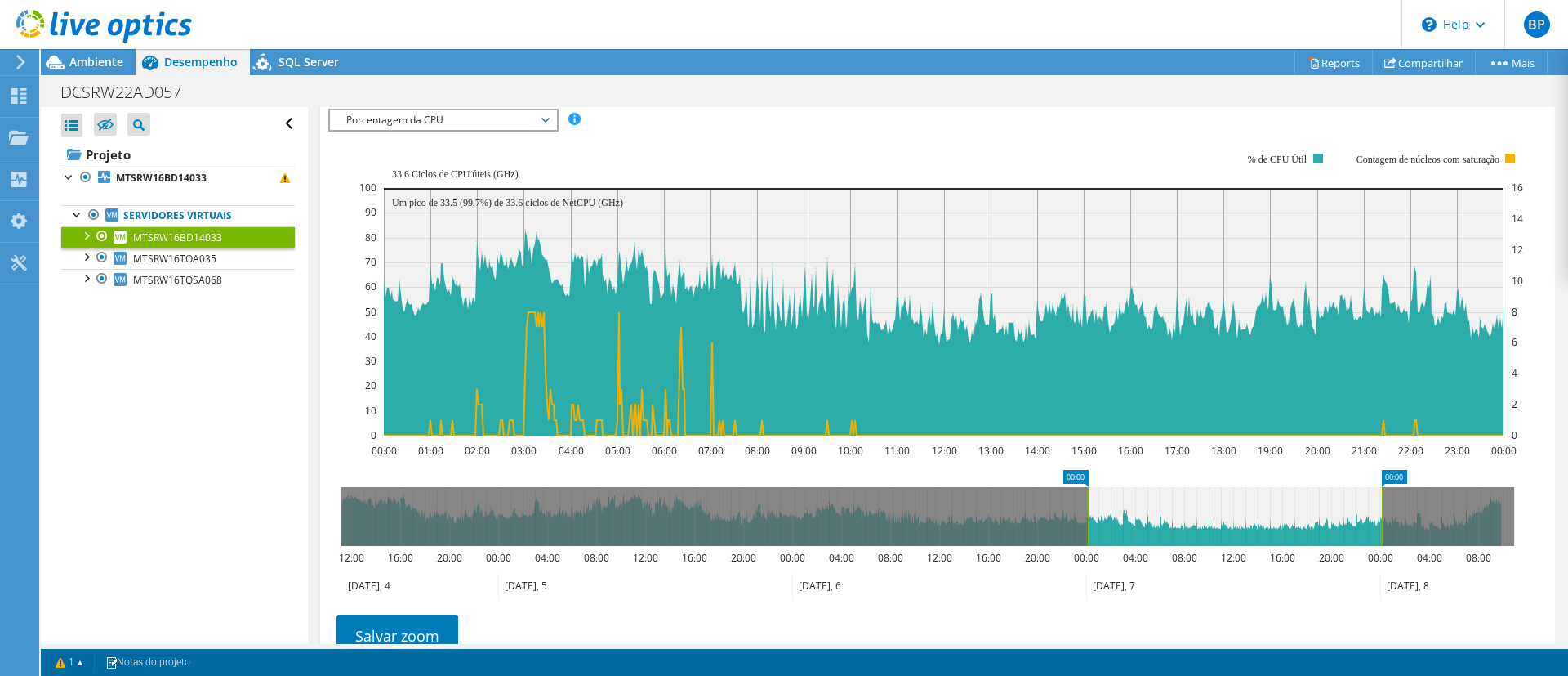
drag, startPoint x: 1054, startPoint y: 502, endPoint x: 1350, endPoint y: 525, distance: 296.9
click at [1350, 525] on icon at bounding box center [1234, 516] width 294 height 59
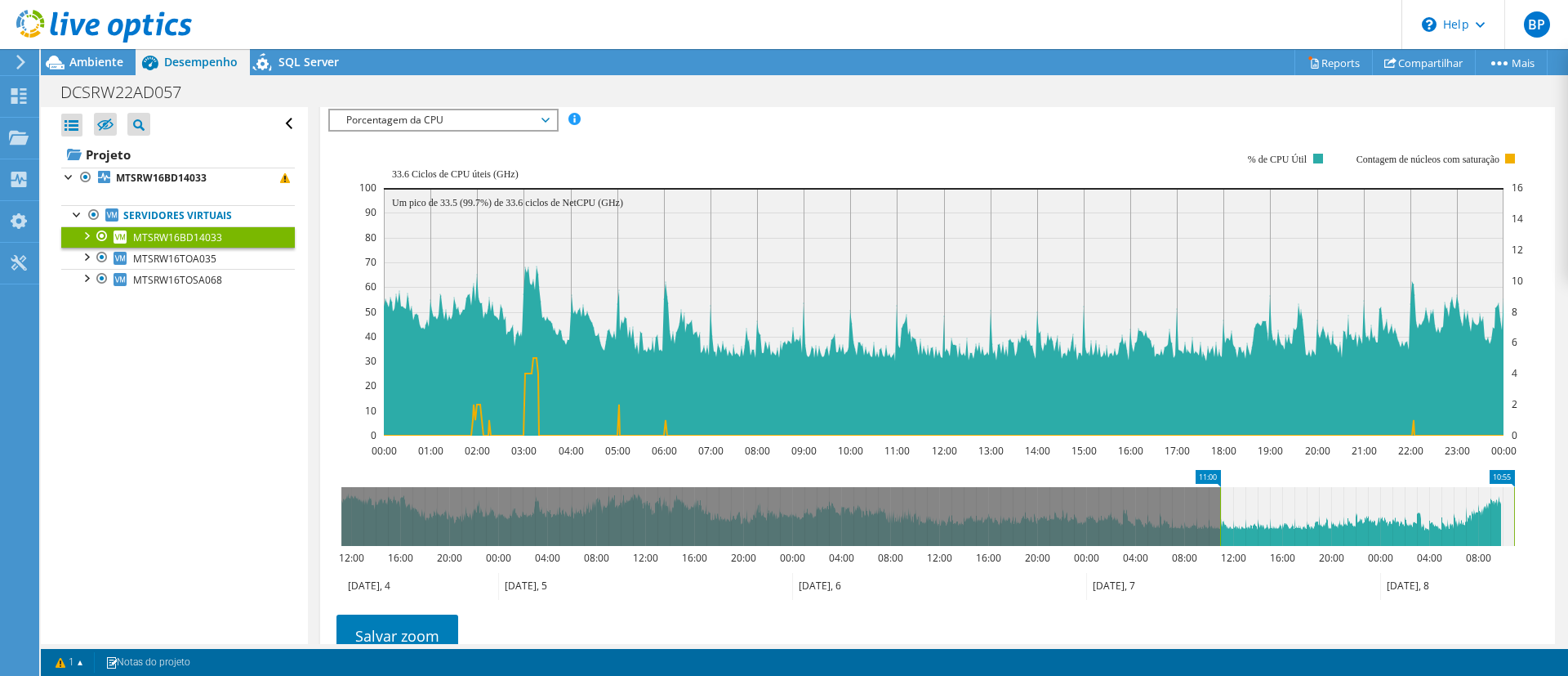
drag, startPoint x: 1179, startPoint y: 519, endPoint x: 1400, endPoint y: 511, distance: 221.1
click at [1400, 511] on icon at bounding box center [1366, 516] width 294 height 59
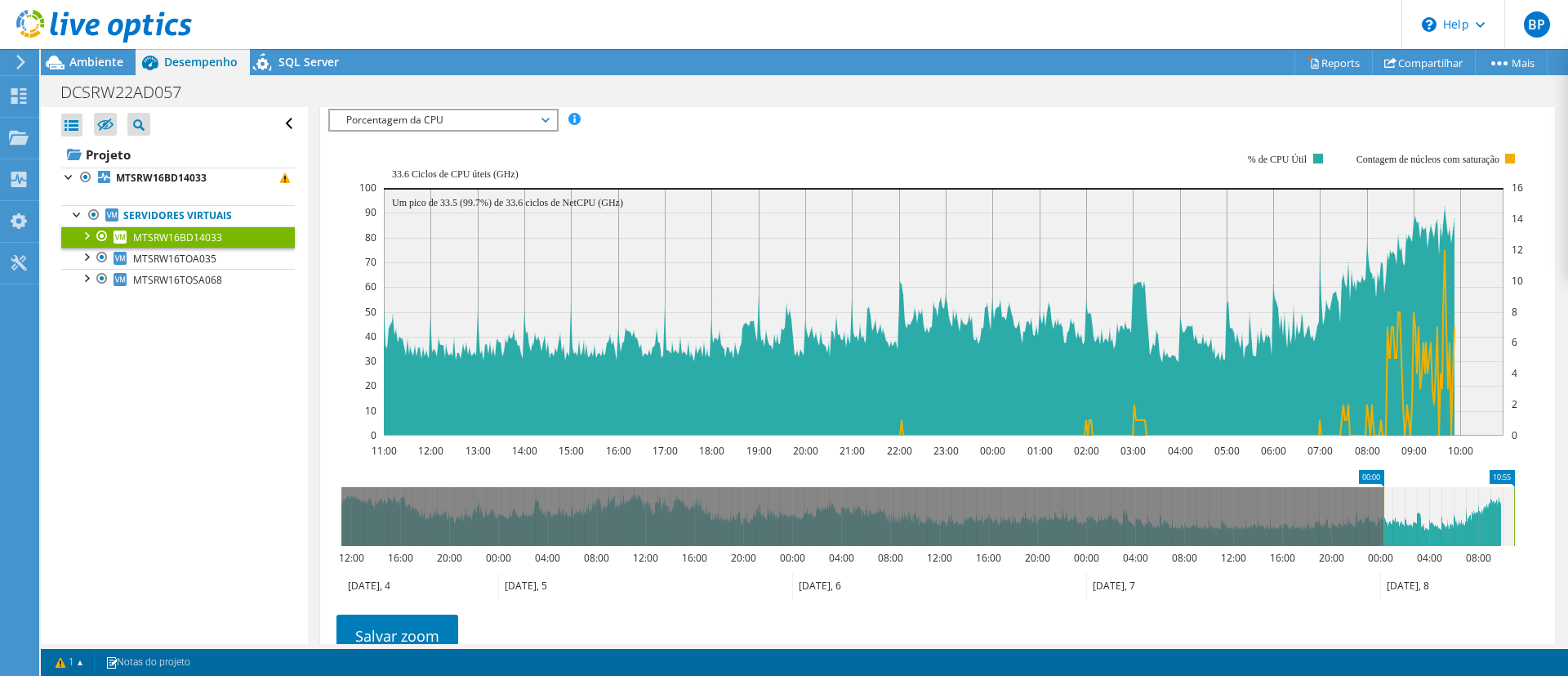
drag, startPoint x: 1218, startPoint y: 506, endPoint x: 1382, endPoint y: 567, distance: 175.0
click at [1382, 567] on icon "10:55 00:00 12:00 16:00 20:00 00:00 04:00 08:00 12:00 16:00 20:00 00:00 04:00 0…" at bounding box center [928, 535] width 1199 height 131
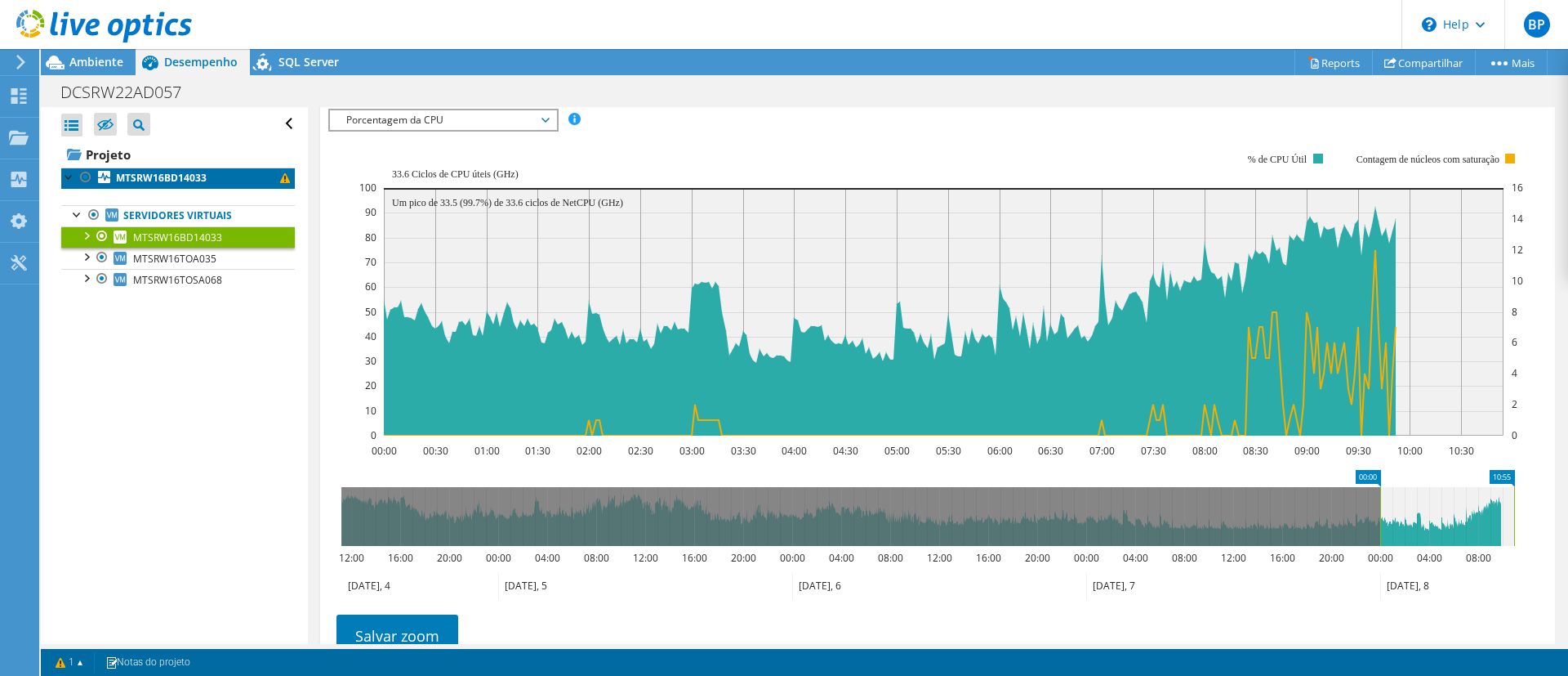
click at [159, 174] on b "MTSRW16BD14033" at bounding box center [160, 178] width 90 height 14
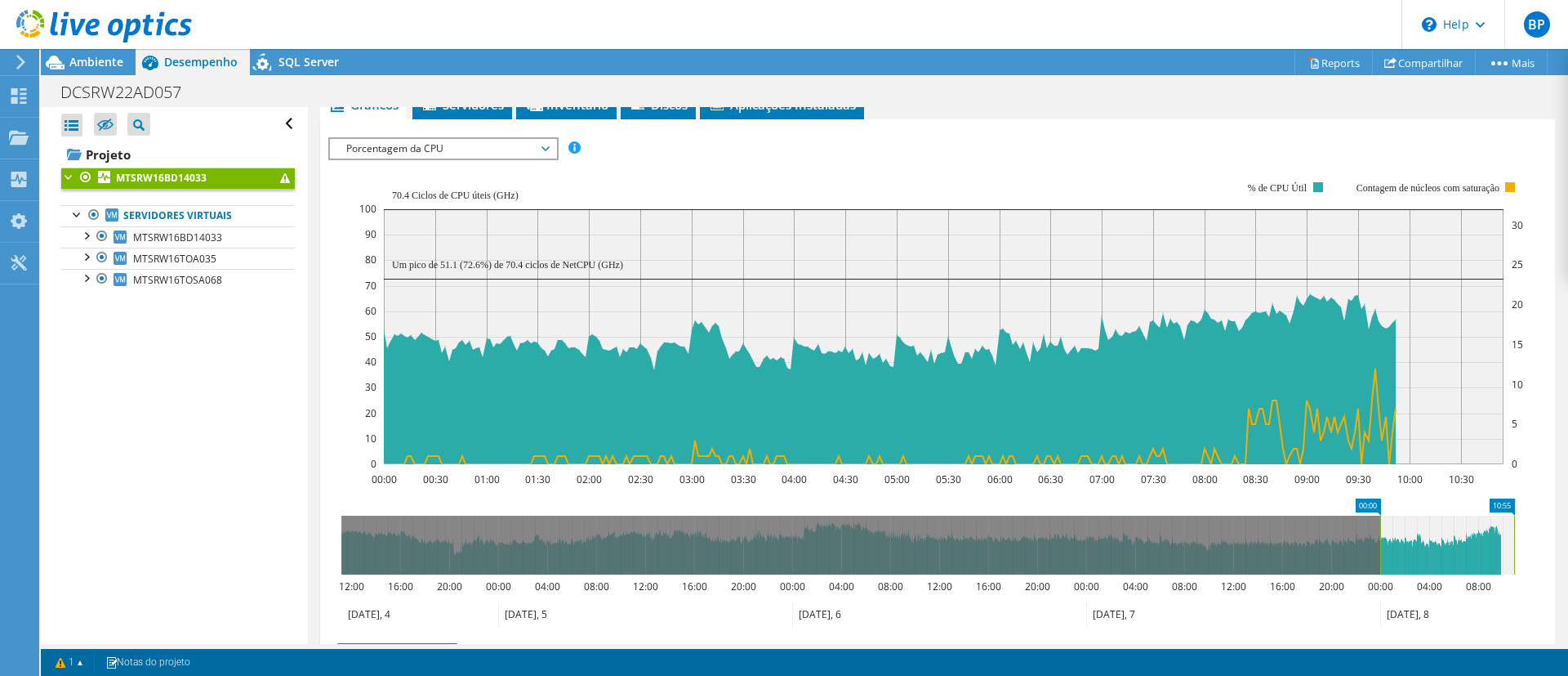
scroll to position [318, 0]
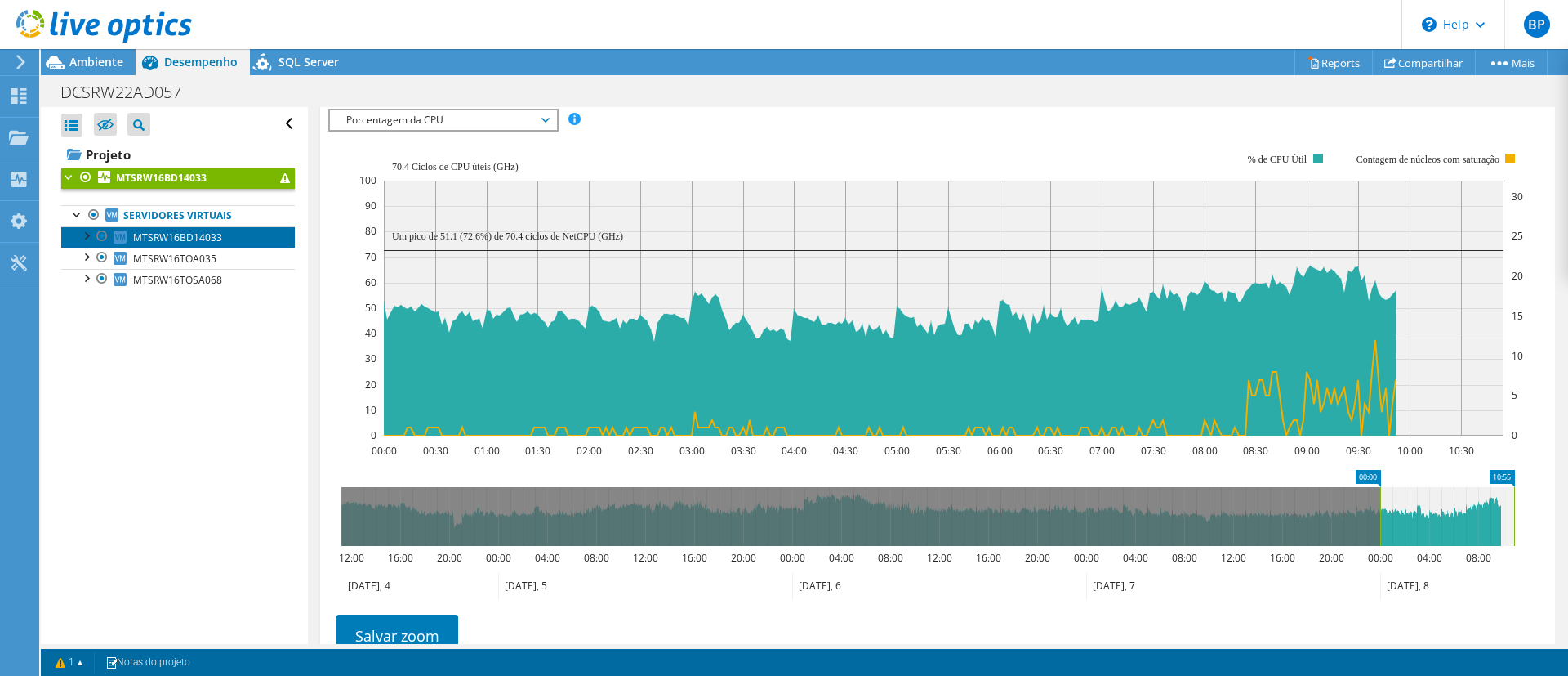
click at [209, 239] on span "MTSRW16BD14033" at bounding box center [178, 238] width 89 height 14
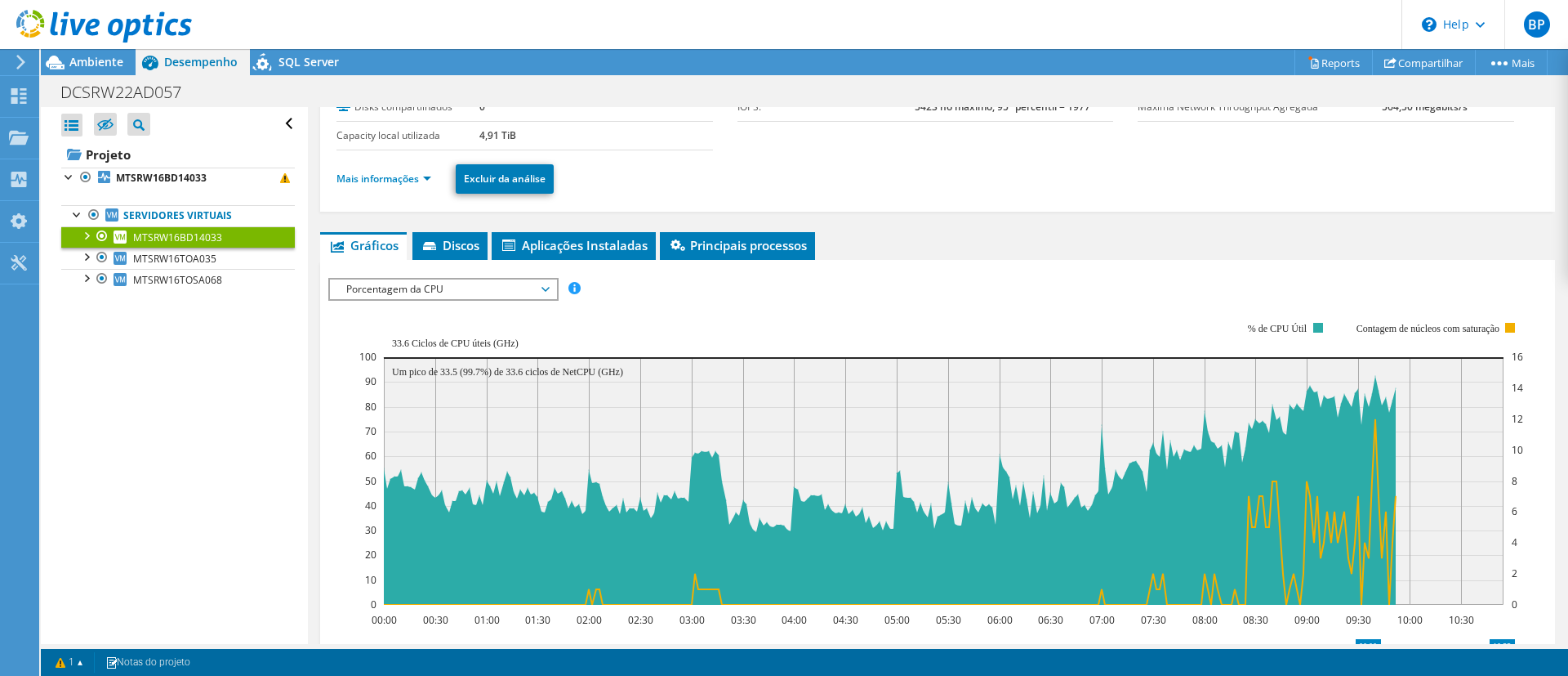
scroll to position [0, 0]
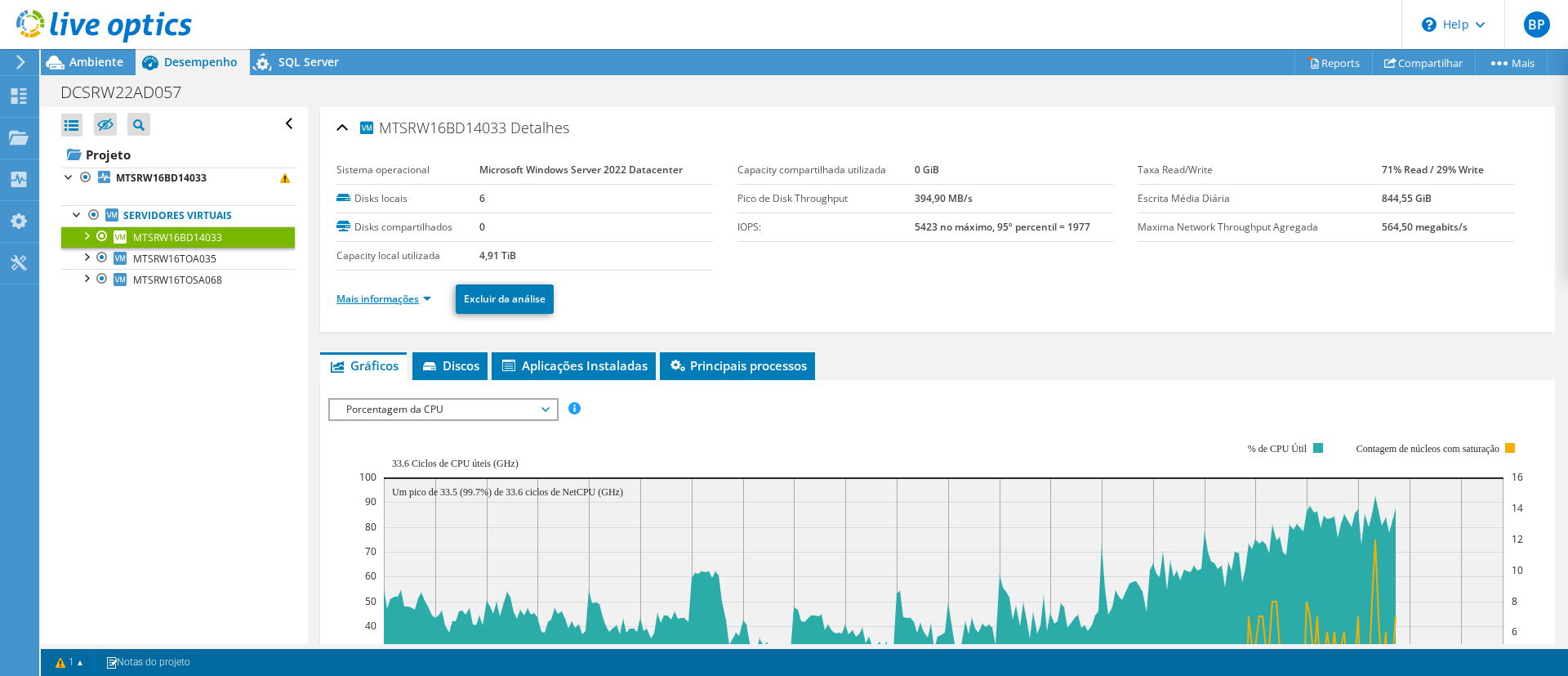
click at [397, 295] on link "Mais informações" at bounding box center [384, 299] width 95 height 14
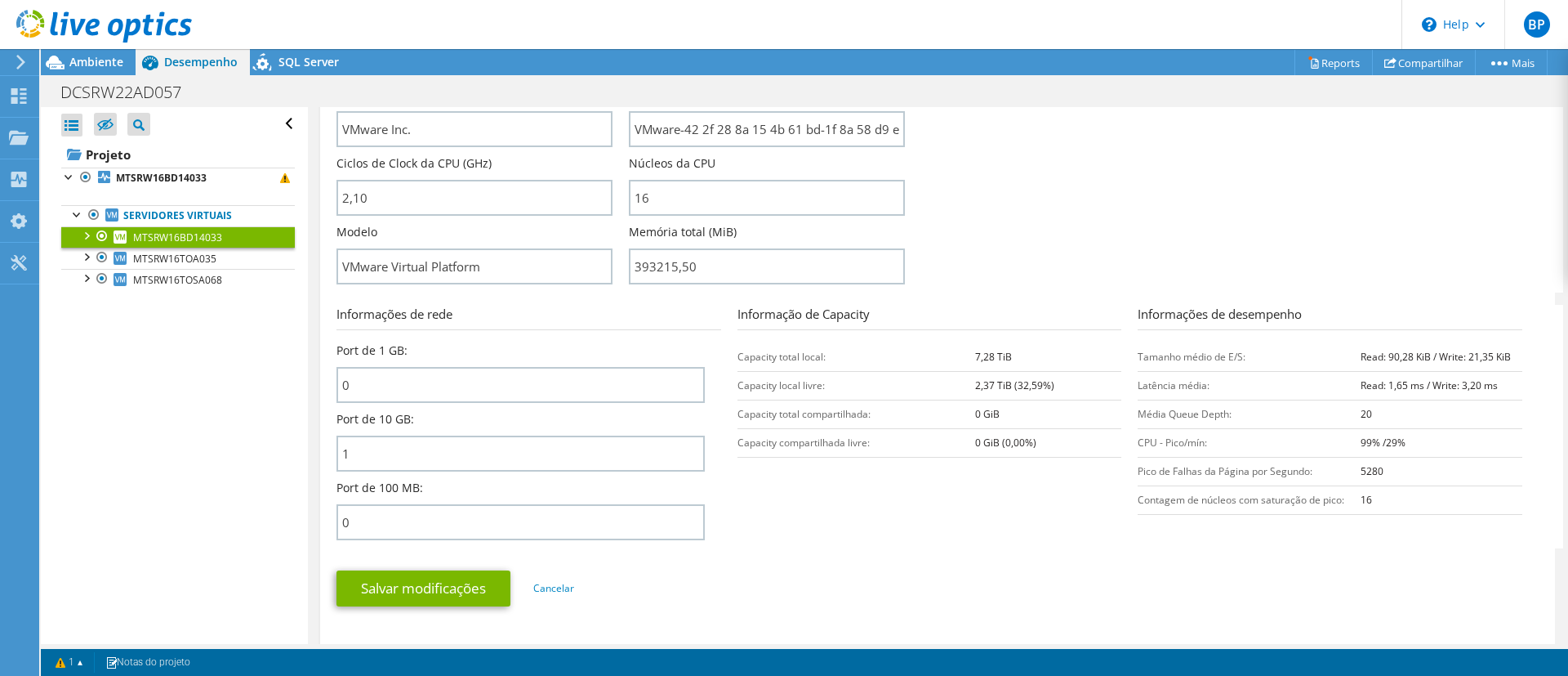
scroll to position [429, 0]
click at [198, 246] on link "MTSRW16BD14033" at bounding box center [178, 237] width 234 height 21
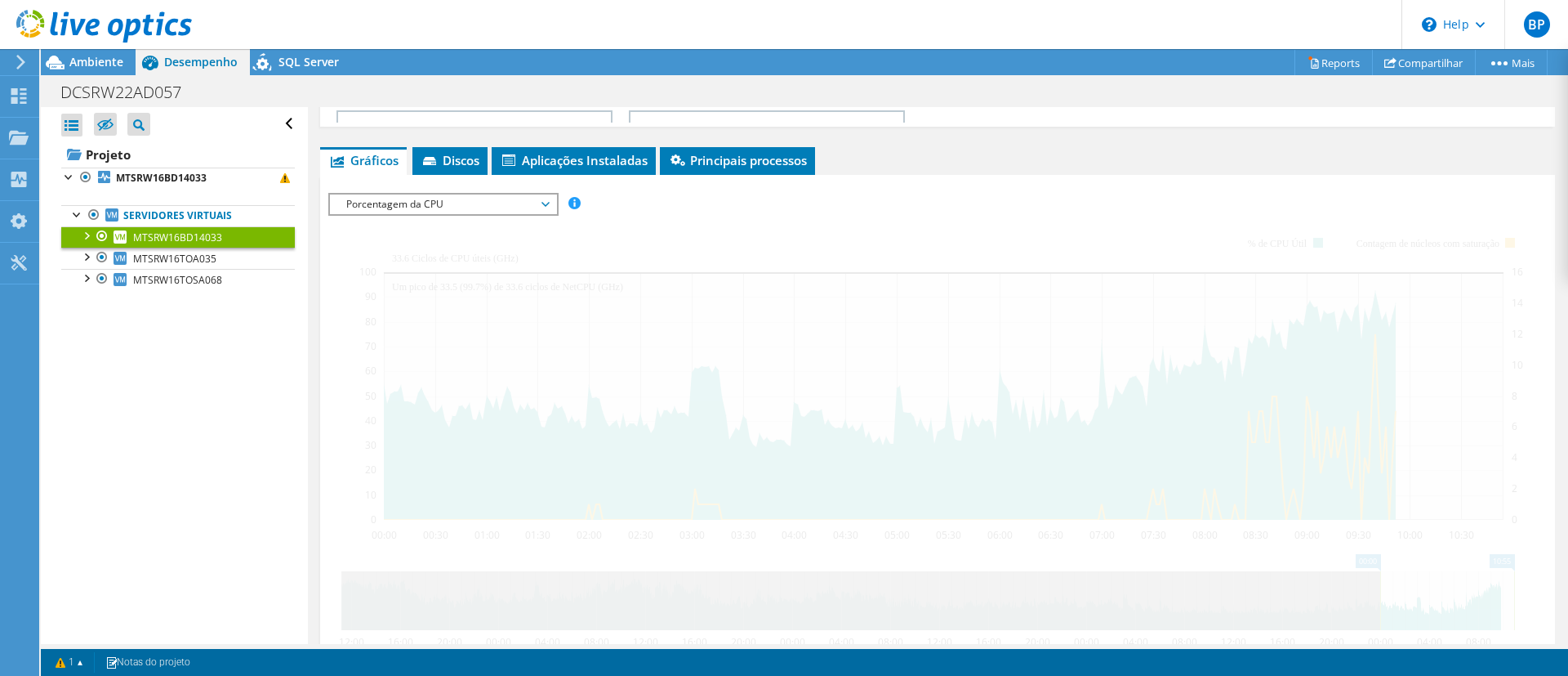
scroll to position [422, 0]
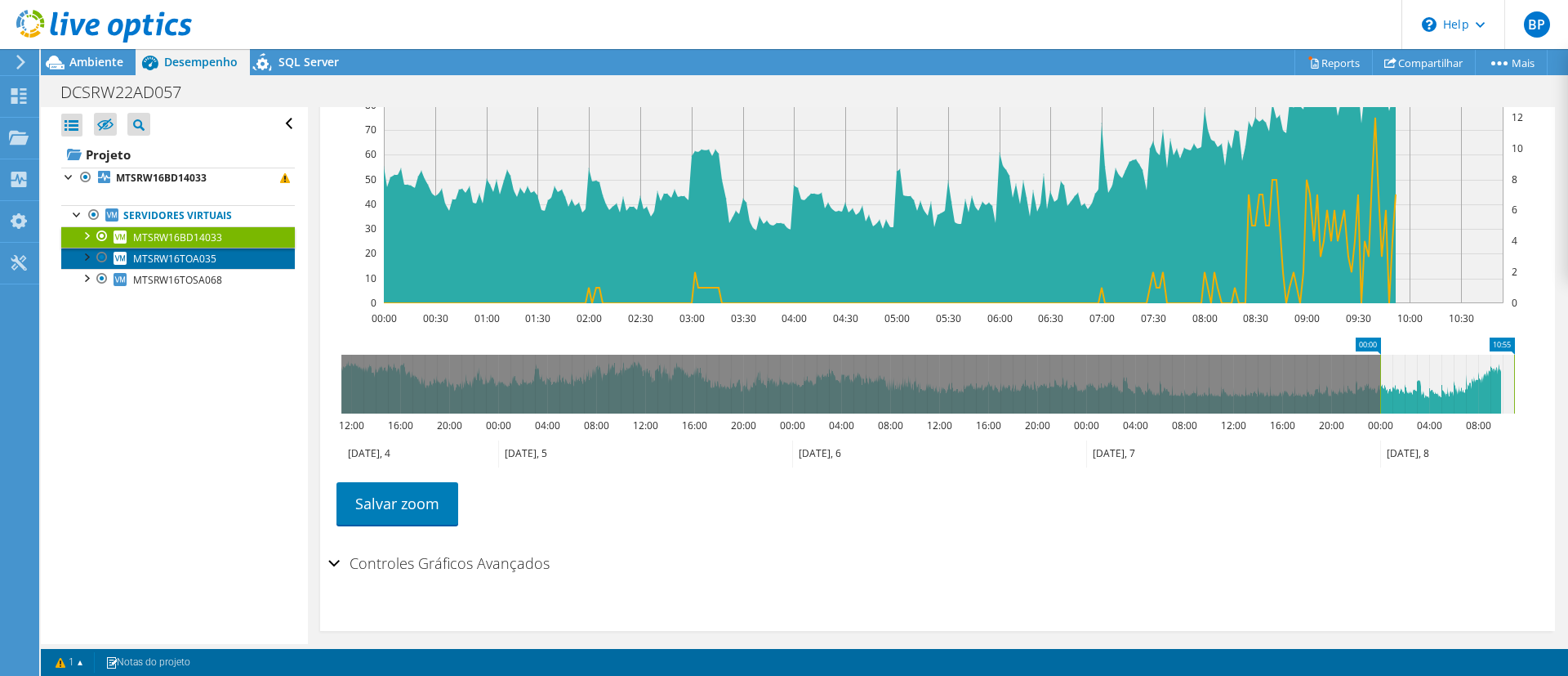
click at [188, 257] on span "MTSRW16TOA035" at bounding box center [174, 259] width 83 height 14
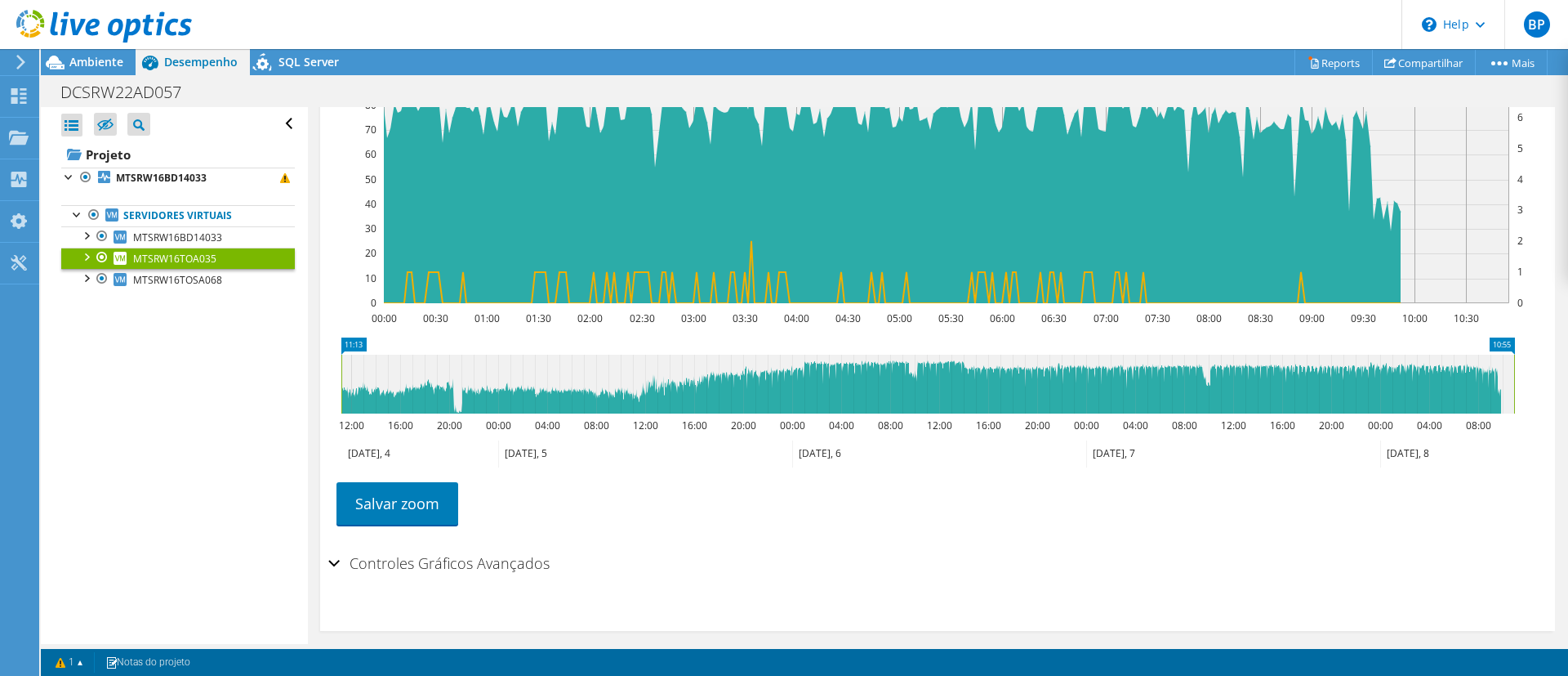
drag, startPoint x: 1380, startPoint y: 370, endPoint x: 261, endPoint y: 465, distance: 1123.0
click at [261, 465] on div "Abrir Todos Fechar Todos Ocultar nós excluídos Filtro de árvore do projeto" at bounding box center [805, 375] width 1528 height 537
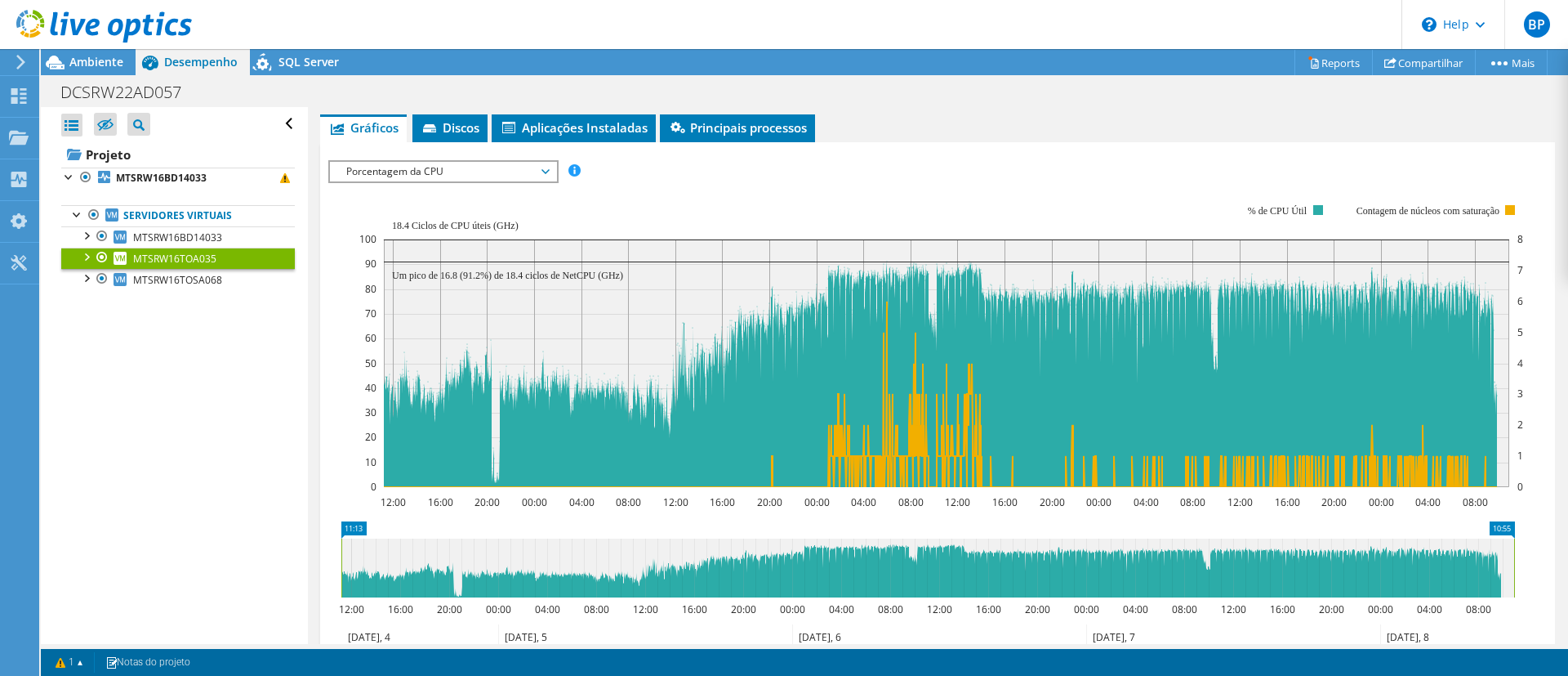
scroll to position [236, 0]
